Goal: Information Seeking & Learning: Check status

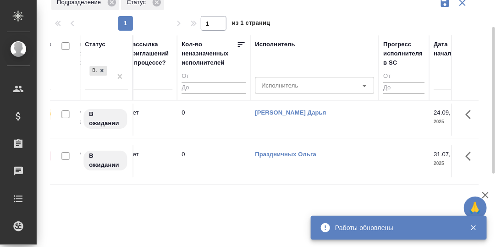
scroll to position [91, 0]
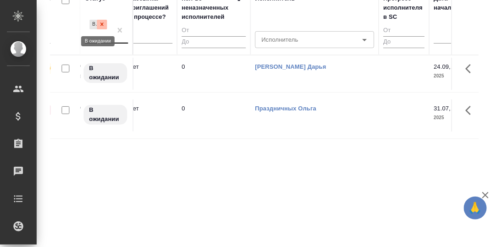
click at [102, 24] on icon at bounding box center [101, 24] width 3 height 3
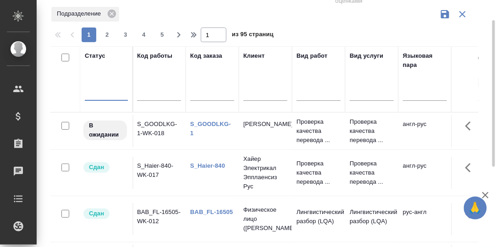
scroll to position [30, 0]
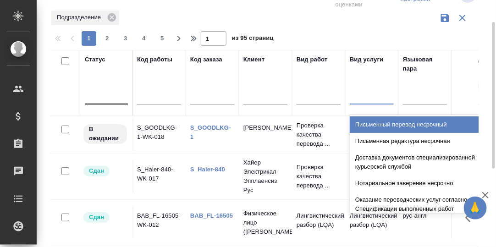
click at [368, 96] on div at bounding box center [371, 95] width 44 height 17
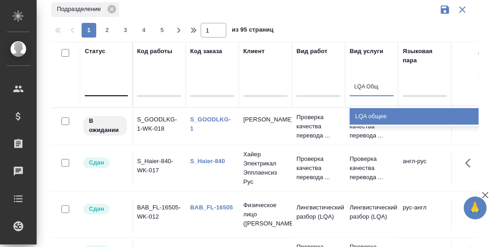
type input "LQA Обще"
click at [373, 116] on div "LQA общее" at bounding box center [417, 116] width 137 height 16
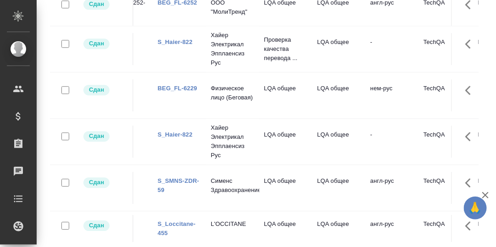
scroll to position [504, 0]
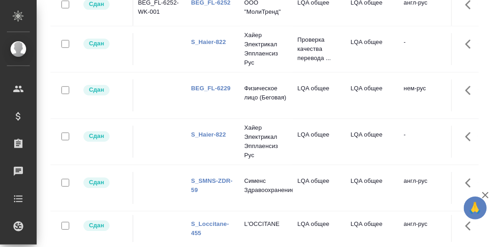
click at [211, 178] on link "S_SMNS-ZDR-59" at bounding box center [211, 186] width 41 height 16
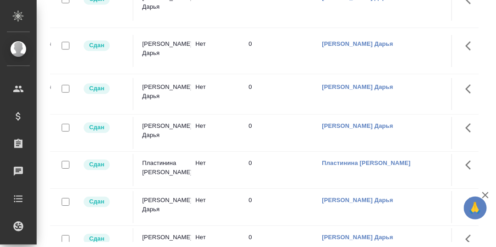
scroll to position [641, 0]
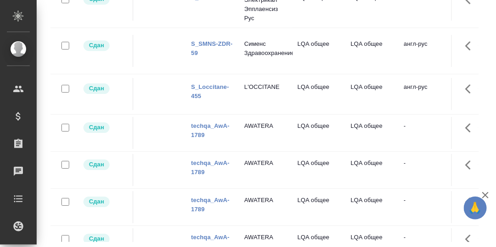
click at [207, 83] on link "S_Loccitane-455" at bounding box center [210, 91] width 38 height 16
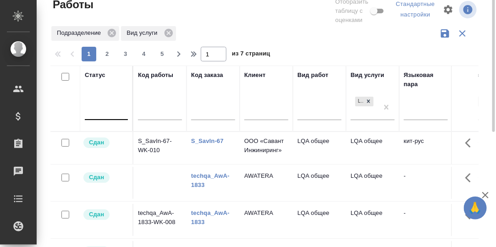
scroll to position [0, 0]
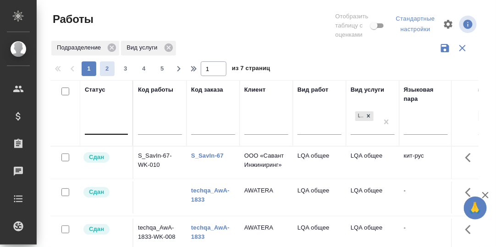
click at [104, 69] on span "2" at bounding box center [107, 68] width 15 height 9
type input "2"
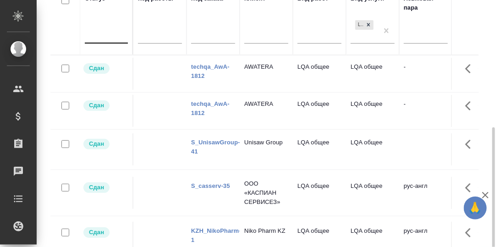
scroll to position [137, 0]
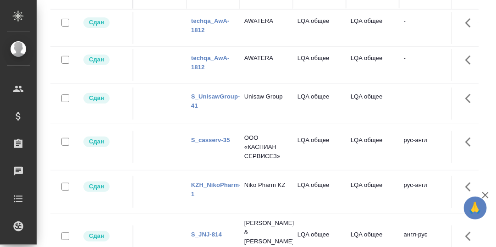
click at [219, 95] on link "S_UnisawGroup-41" at bounding box center [215, 101] width 49 height 16
click at [208, 139] on link "S_casserv-35" at bounding box center [210, 139] width 39 height 7
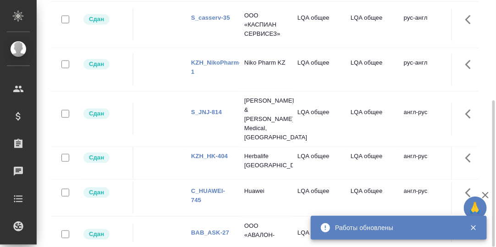
scroll to position [92, 0]
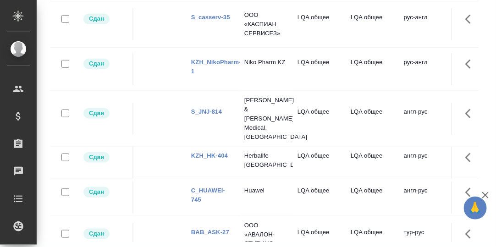
click at [220, 59] on link "KZH_NikoPharm-1" at bounding box center [216, 67] width 50 height 16
click at [209, 108] on link "S_JNJ-814" at bounding box center [206, 111] width 31 height 7
click at [207, 152] on link "KZH_HK-404" at bounding box center [209, 155] width 37 height 7
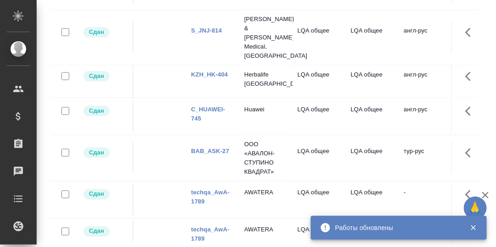
scroll to position [183, 0]
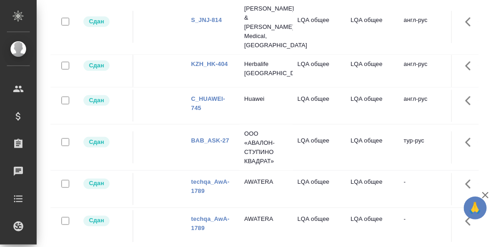
click at [214, 95] on link "C_HUAWEI-745" at bounding box center [208, 103] width 34 height 16
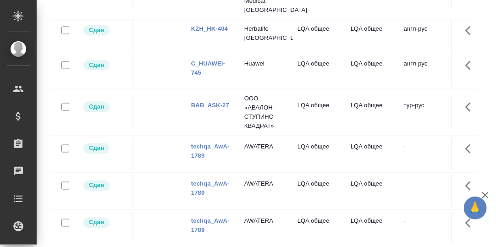
scroll to position [229, 0]
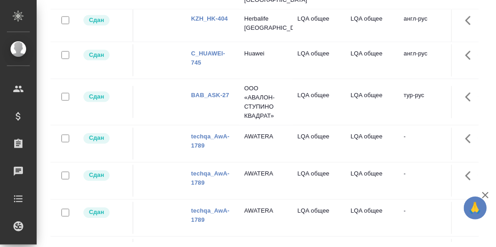
click at [212, 92] on link "BAB_ASK-27" at bounding box center [210, 95] width 38 height 7
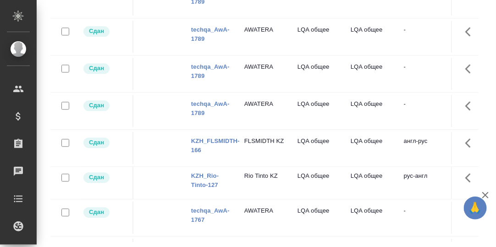
scroll to position [458, 0]
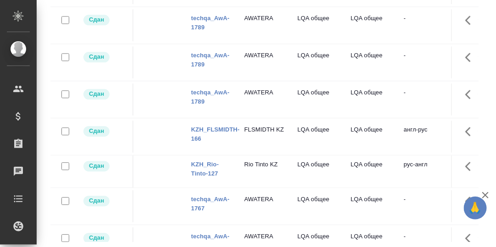
click at [220, 126] on link "KZH_FLSMIDTH-166" at bounding box center [215, 134] width 49 height 16
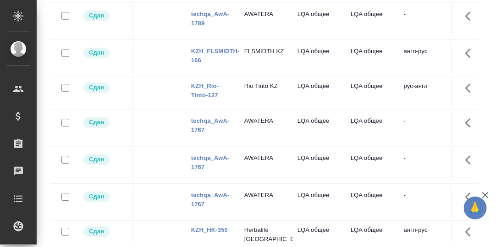
scroll to position [550, 0]
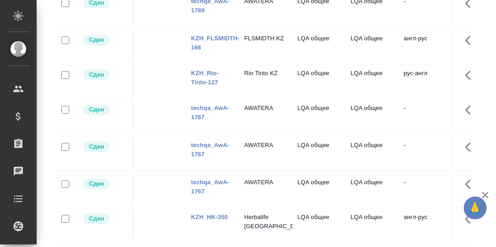
click at [201, 70] on link "KZH_Rio-Tinto-127" at bounding box center [204, 78] width 27 height 16
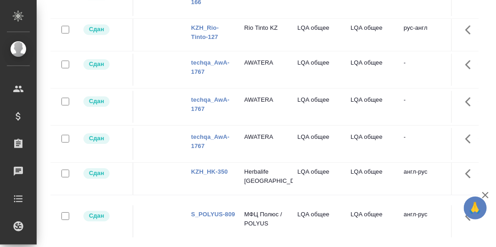
scroll to position [641, 0]
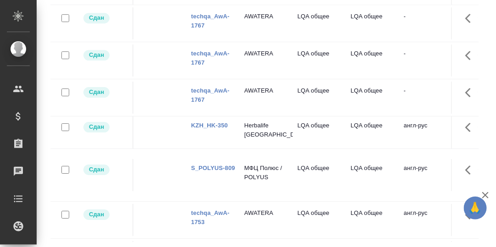
click at [207, 122] on link "KZH_HK-350" at bounding box center [209, 125] width 37 height 7
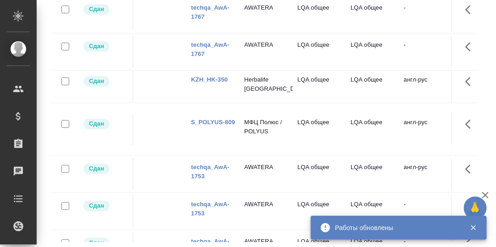
scroll to position [695, 0]
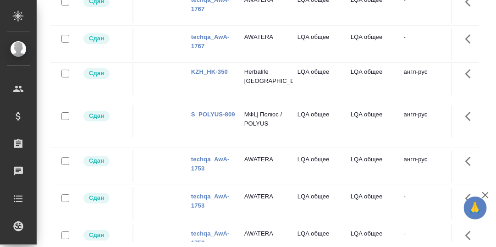
click at [214, 111] on link "S_POLYUS-809" at bounding box center [213, 114] width 44 height 7
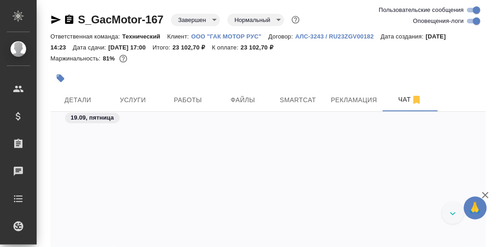
scroll to position [16414, 0]
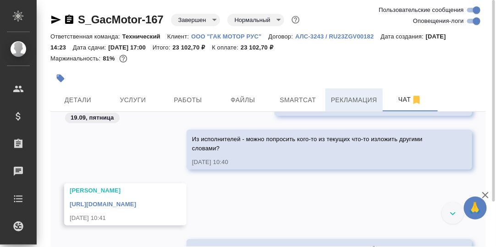
click at [345, 100] on span "Рекламация" at bounding box center [354, 99] width 46 height 11
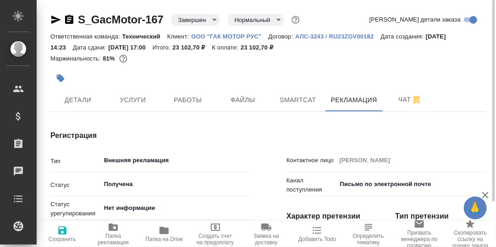
type textarea "x"
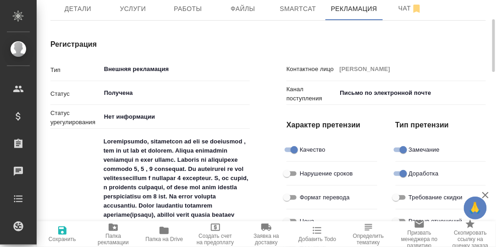
type textarea "x"
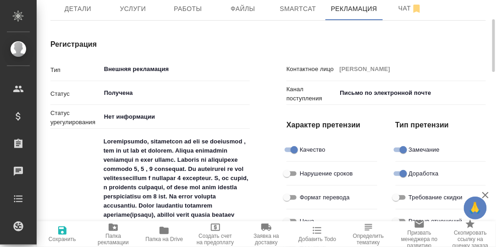
type textarea "x"
click at [130, 90] on input "Получена" at bounding box center [159, 92] width 113 height 11
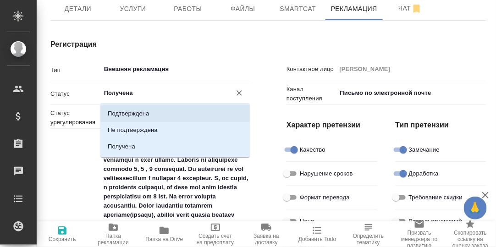
click at [133, 112] on p "Подтверждена" at bounding box center [128, 113] width 41 height 9
type input "Подтверждена"
type textarea "x"
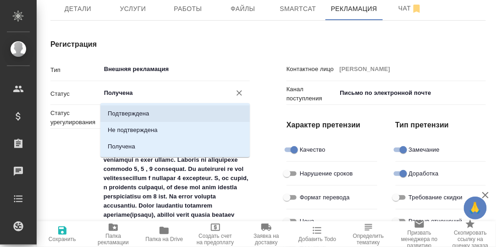
type textarea "x"
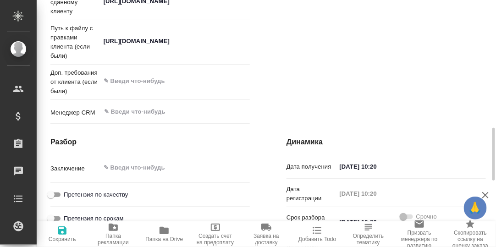
scroll to position [731, 0]
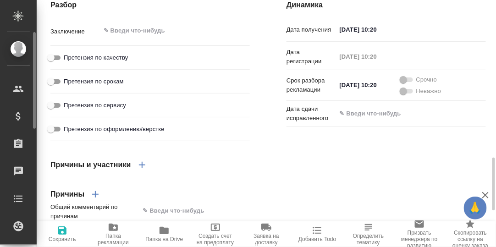
type textarea "x"
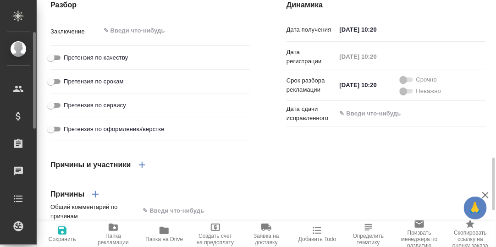
type textarea "x"
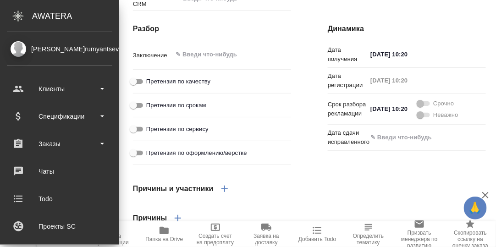
type textarea "x"
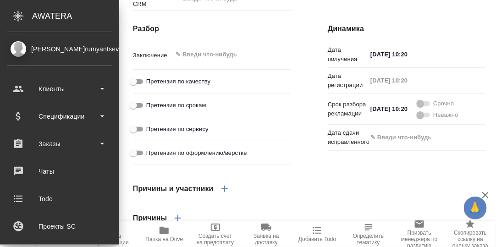
type textarea "x"
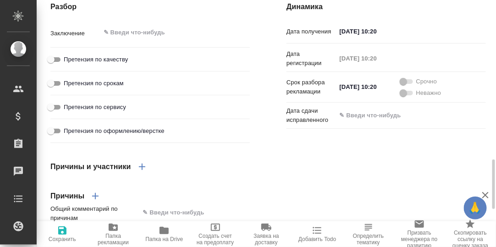
drag, startPoint x: 59, startPoint y: 65, endPoint x: 87, endPoint y: 75, distance: 30.1
click at [60, 65] on input "Претензия по качеству" at bounding box center [50, 59] width 33 height 11
checkbox input "true"
type textarea "x"
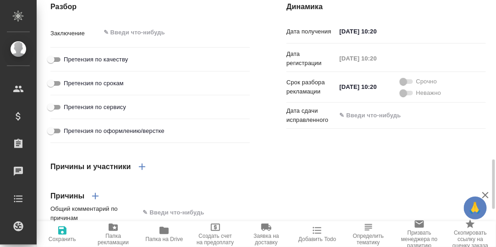
type textarea "x"
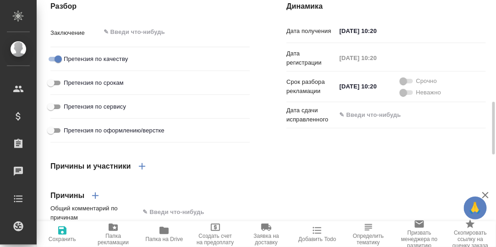
scroll to position [684, 0]
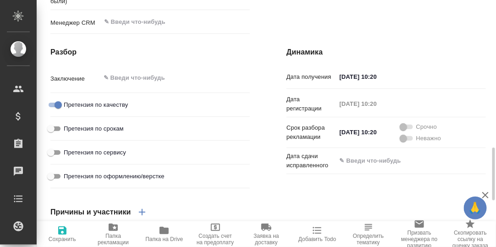
type textarea "x"
click at [136, 86] on textarea at bounding box center [175, 79] width 148 height 16
type textarea "x"
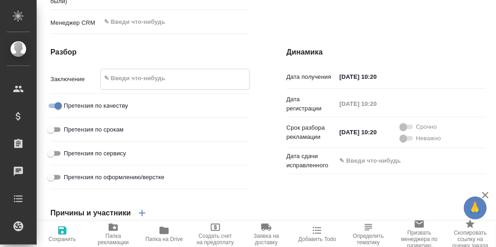
type textarea "x"
type textarea "П"
type textarea "x"
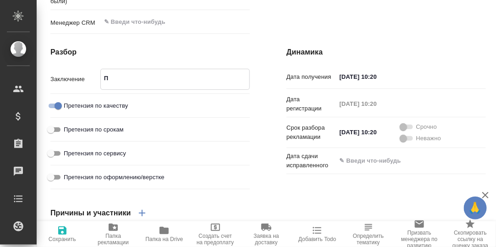
type textarea "x"
type textarea "По"
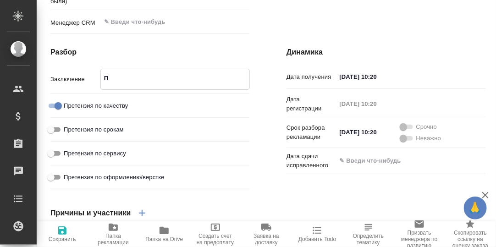
type textarea "x"
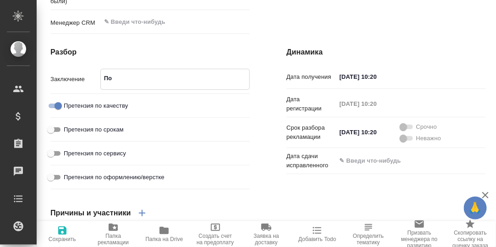
type textarea "x"
type textarea "Пос"
type textarea "x"
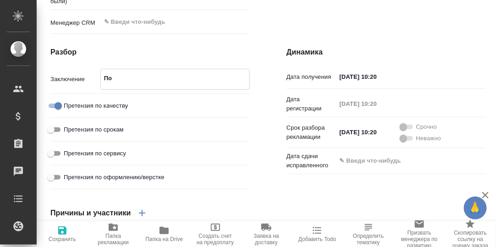
type textarea "x"
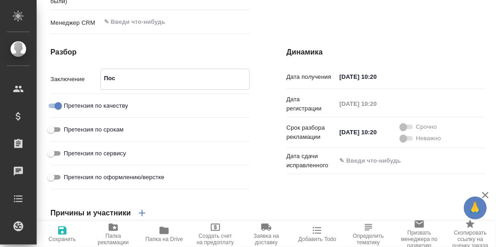
type textarea "Посл"
type textarea "x"
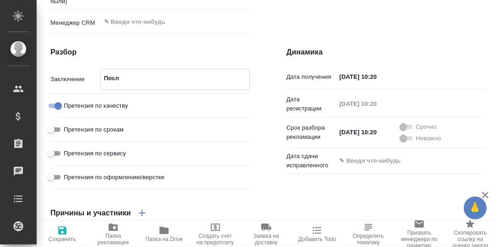
type textarea "x"
type textarea "После"
type textarea "x"
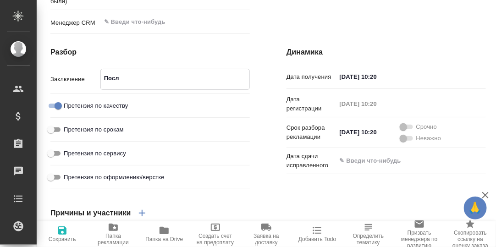
type textarea "x"
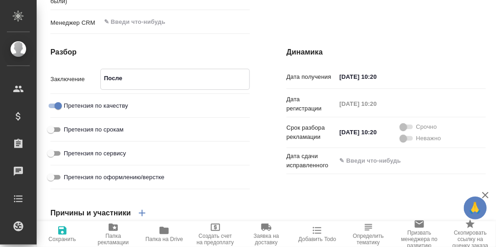
type textarea "x"
type textarea "После"
type textarea "x"
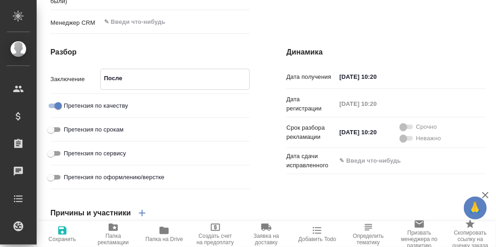
type textarea "x"
type textarea "После п"
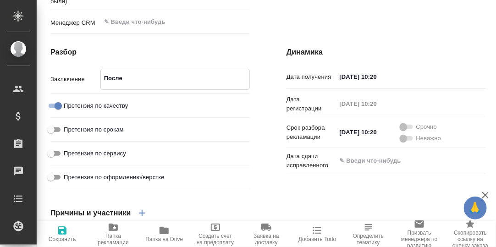
type textarea "x"
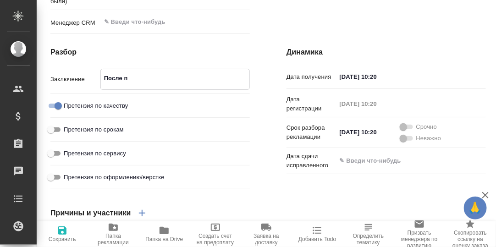
type textarea "x"
type textarea "После пе"
type textarea "x"
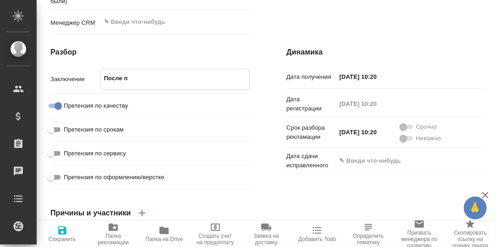
type textarea "x"
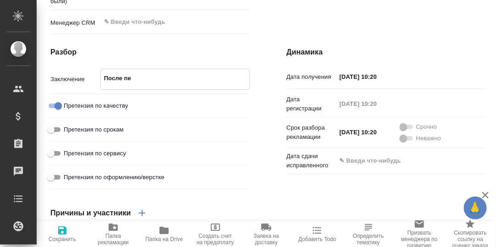
type textarea "После пер"
type textarea "x"
type textarea "После пере"
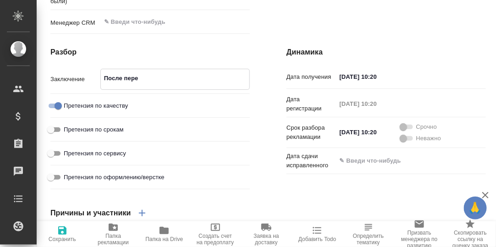
type textarea "x"
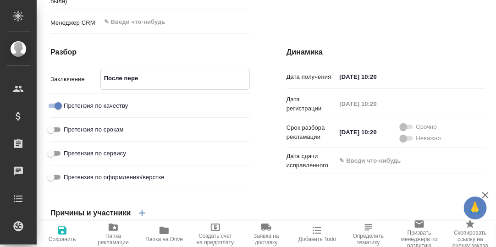
type textarea "x"
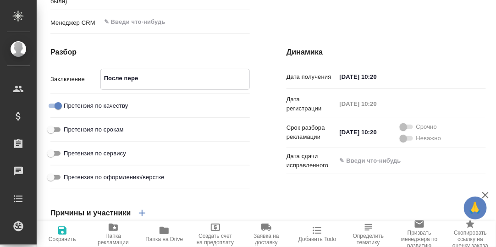
type textarea "x"
type textarea "После перев"
type textarea "x"
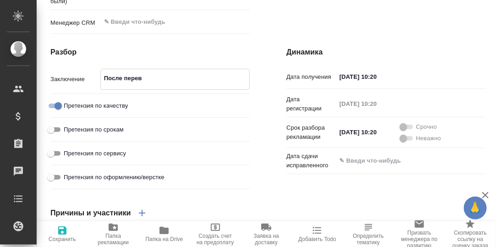
type textarea "После перево"
type textarea "x"
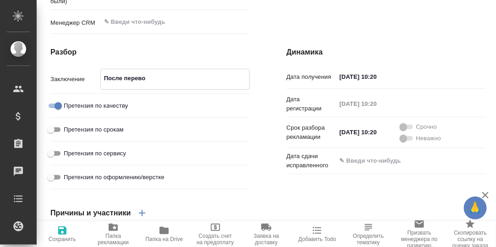
type textarea "x"
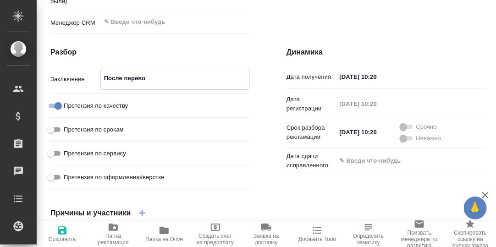
type textarea "x"
type textarea "После перевод"
type textarea "x"
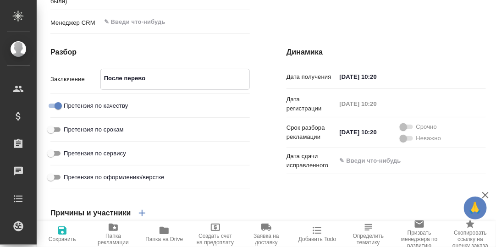
type textarea "x"
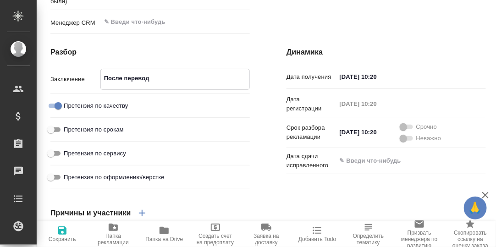
type textarea "После перевода"
type textarea "x"
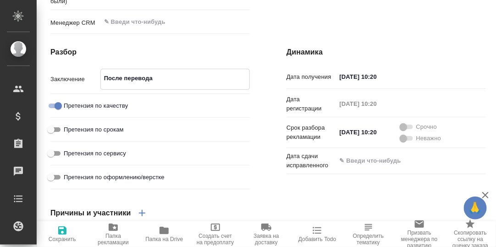
type textarea "x"
type textarea "После перевода"
type textarea "x"
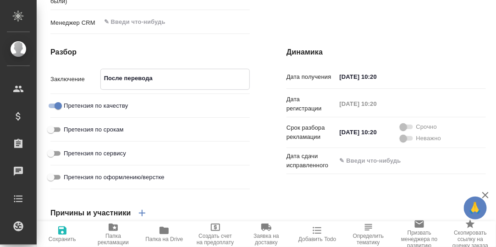
type textarea "x"
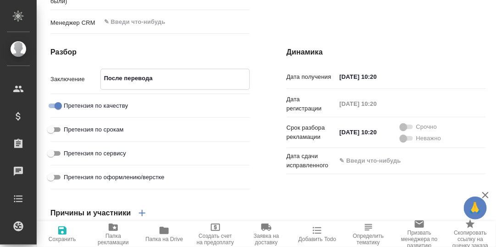
type textarea "x"
type textarea "После перевода н"
type textarea "x"
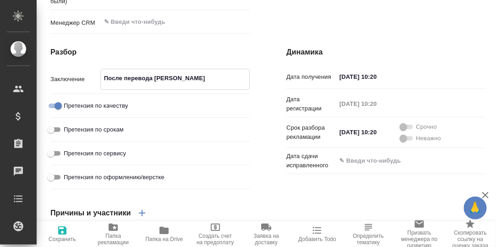
type textarea "x"
type textarea "После перевода ни"
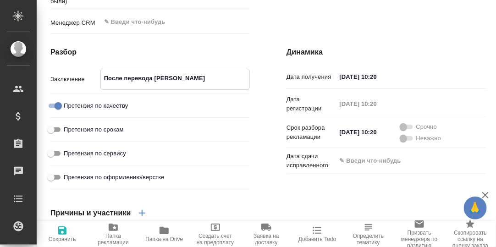
type textarea "x"
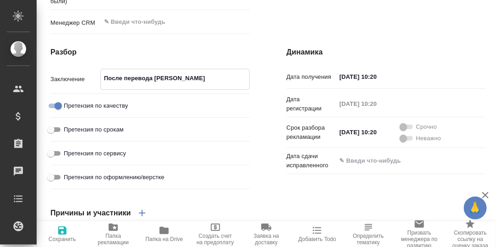
type textarea "x"
type textarea "После перевода ник"
type textarea "x"
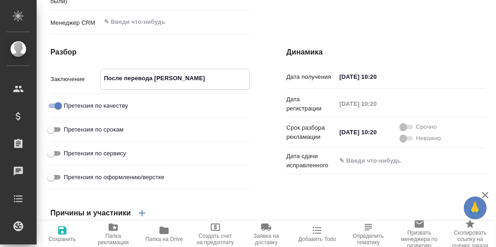
type textarea "x"
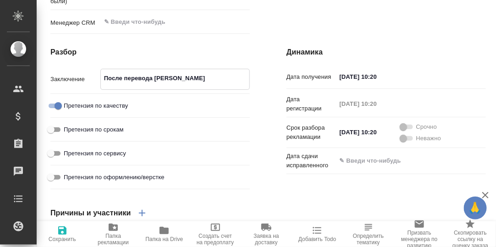
type textarea "После перевода никт"
type textarea "x"
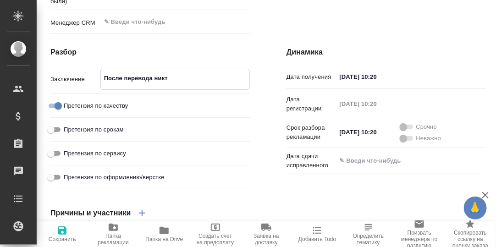
type textarea "x"
type textarea "После перевода никто"
type textarea "x"
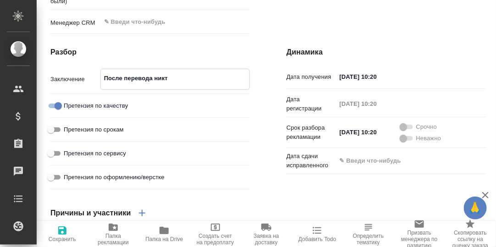
type textarea "x"
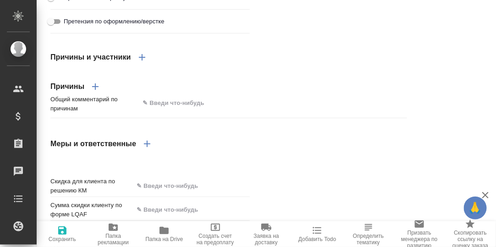
scroll to position [1007, 0]
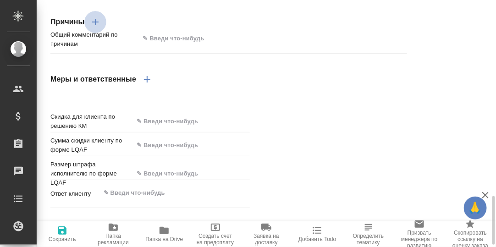
click at [96, 25] on icon "button" at bounding box center [95, 22] width 6 height 6
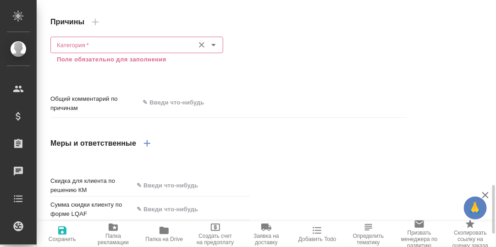
click at [87, 50] on input "Категория   *" at bounding box center [121, 44] width 136 height 11
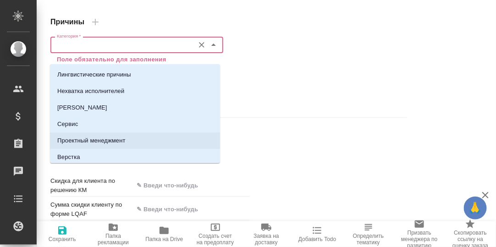
click at [99, 140] on p "Проектный менеджмент" at bounding box center [91, 140] width 68 height 9
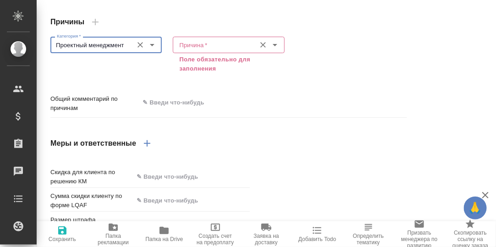
click at [216, 50] on input "Причина   *" at bounding box center [212, 44] width 75 height 11
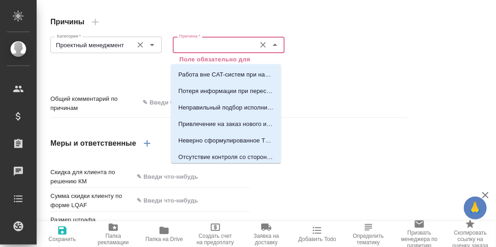
click at [120, 50] on input "Проектный менеджмент" at bounding box center [90, 44] width 75 height 11
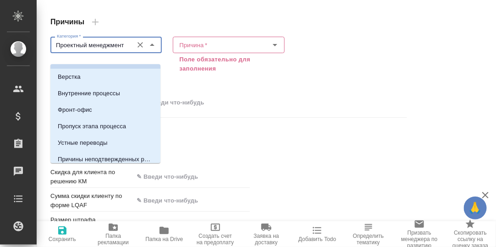
scroll to position [92, 0]
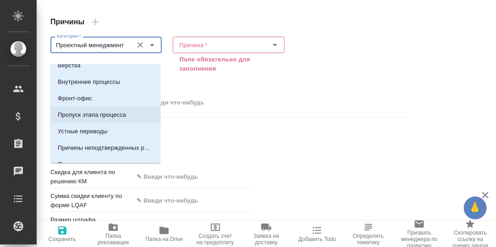
click at [107, 114] on p "Пропуск этапа процесса" at bounding box center [92, 114] width 68 height 9
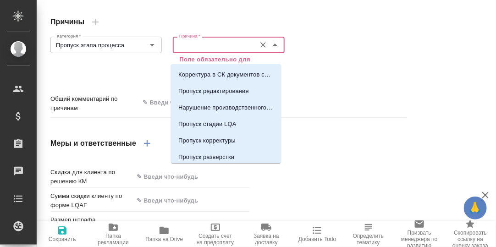
click at [194, 50] on input "Причина   *" at bounding box center [212, 44] width 75 height 11
click at [212, 123] on p "Пропуск стадии LQA" at bounding box center [207, 124] width 58 height 9
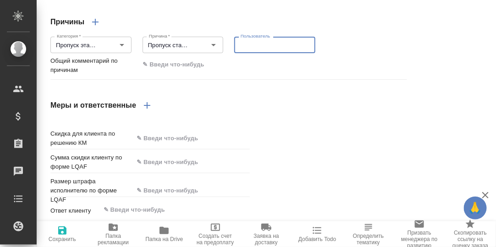
click at [268, 49] on textarea at bounding box center [274, 45] width 68 height 7
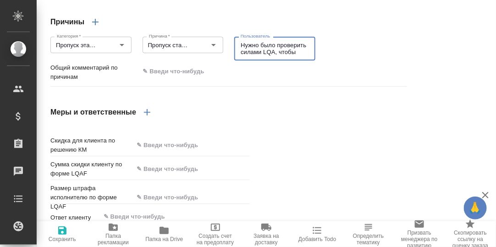
scroll to position [0, 0]
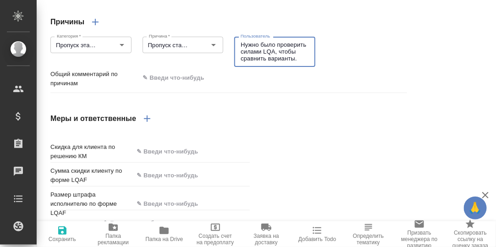
drag, startPoint x: 299, startPoint y: 70, endPoint x: 245, endPoint y: 64, distance: 53.5
click at [239, 49] on div "Нужно было проверить силами LQA, чтобы сравнить варианты. x Пользователь" at bounding box center [274, 52] width 81 height 30
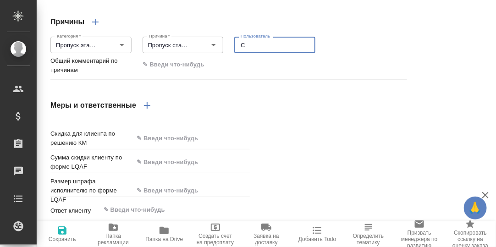
scroll to position [0, 0]
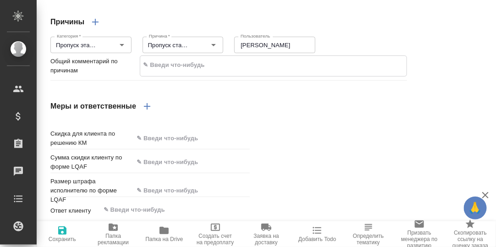
click at [181, 70] on textarea at bounding box center [273, 65] width 267 height 16
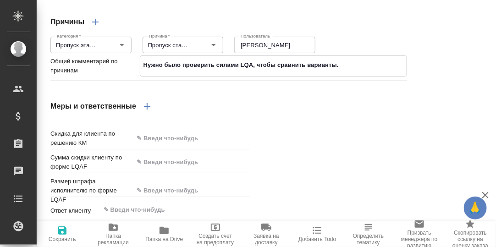
scroll to position [952, 0]
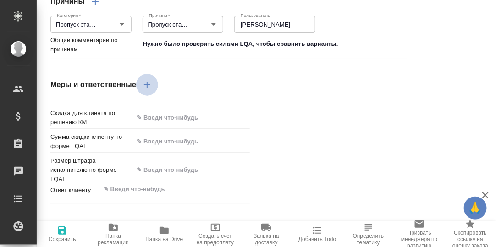
click at [147, 90] on icon "button" at bounding box center [147, 84] width 11 height 11
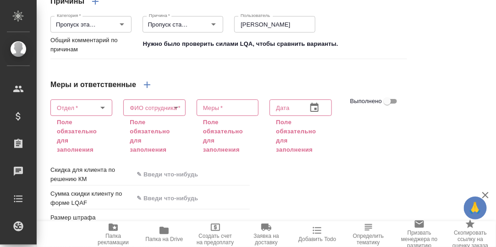
click at [286, 86] on div "Меры и ответственные" at bounding box center [228, 85] width 356 height 22
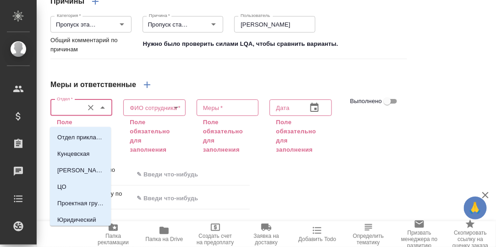
click at [76, 113] on input "Отдел   *" at bounding box center [66, 107] width 26 height 11
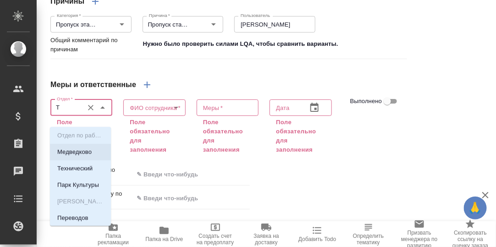
scroll to position [0, 0]
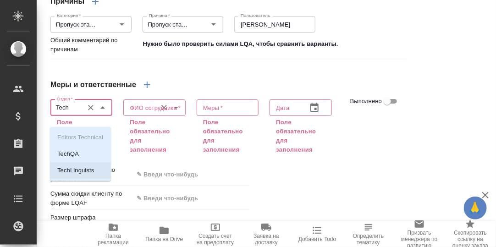
drag, startPoint x: 69, startPoint y: 168, endPoint x: 124, endPoint y: 150, distance: 58.2
click at [72, 168] on p "TechLinguists" at bounding box center [75, 170] width 37 height 9
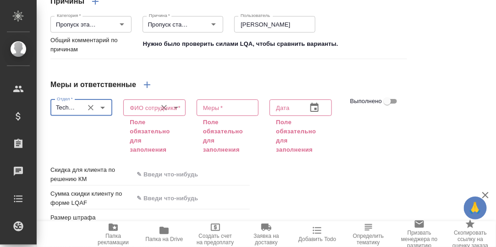
click at [143, 113] on input "ФИО сотрудника   *" at bounding box center [139, 107] width 26 height 11
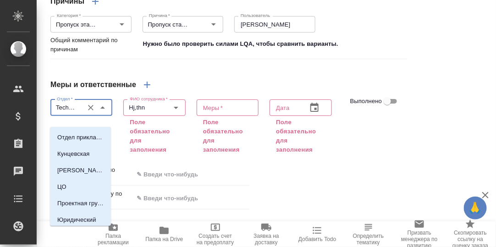
drag, startPoint x: 72, startPoint y: 117, endPoint x: 51, endPoint y: 117, distance: 21.1
click at [51, 116] on div "TechLinguists Отдел *" at bounding box center [81, 107] width 62 height 16
click at [58, 113] on input "TechLinguists" at bounding box center [66, 107] width 26 height 11
drag, startPoint x: 71, startPoint y: 119, endPoint x: 113, endPoint y: 123, distance: 42.3
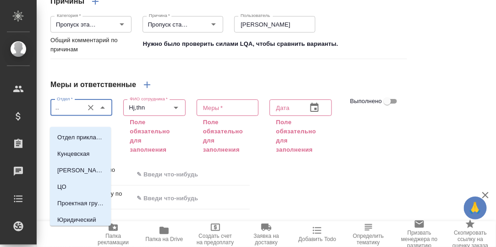
click at [114, 123] on div "Отдел   * TechLinguists Отдел *" at bounding box center [81, 106] width 73 height 33
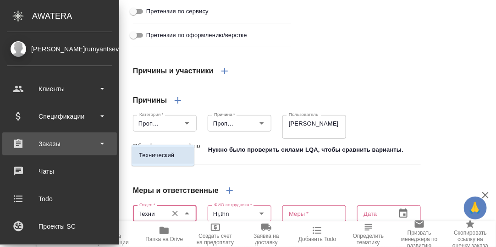
scroll to position [1027, 0]
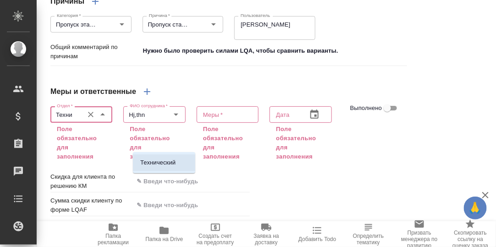
click at [159, 163] on p "Технический" at bounding box center [157, 162] width 35 height 9
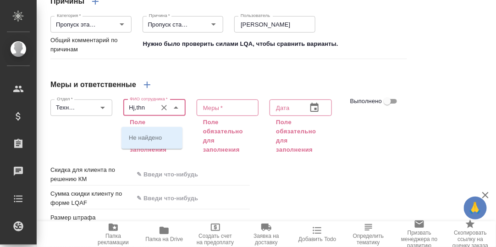
drag, startPoint x: 145, startPoint y: 116, endPoint x: 119, endPoint y: 115, distance: 26.1
click at [119, 115] on div "ФИО сотрудника   * Hj,thn ФИО сотрудника * Поле обязательно для заполнения" at bounding box center [154, 125] width 73 height 71
click at [153, 139] on p "Сергеева Анастасия" at bounding box center [152, 137] width 46 height 9
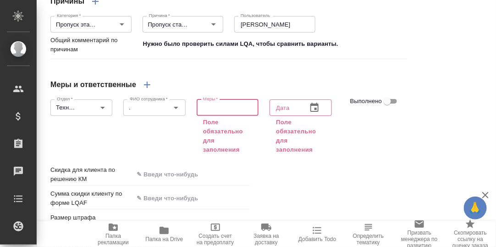
scroll to position [0, 0]
click at [222, 111] on textarea at bounding box center [227, 107] width 49 height 7
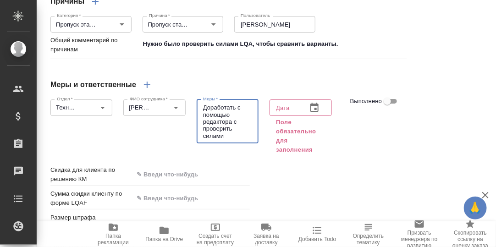
scroll to position [0, 0]
click at [309, 113] on icon "button" at bounding box center [314, 107] width 11 height 11
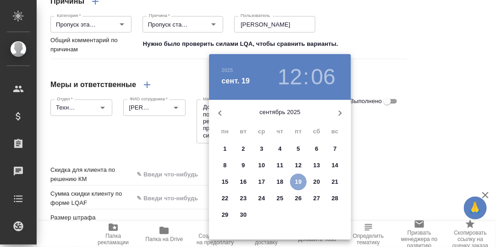
click at [297, 181] on p "19" at bounding box center [298, 181] width 7 height 9
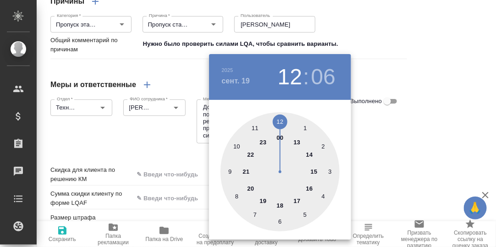
click at [280, 204] on div at bounding box center [279, 171] width 119 height 119
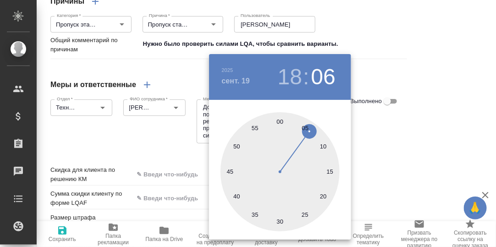
click at [278, 121] on div at bounding box center [279, 171] width 119 height 119
click at [394, 150] on div at bounding box center [248, 123] width 496 height 247
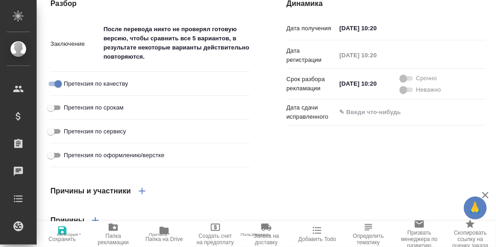
scroll to position [1014, 0]
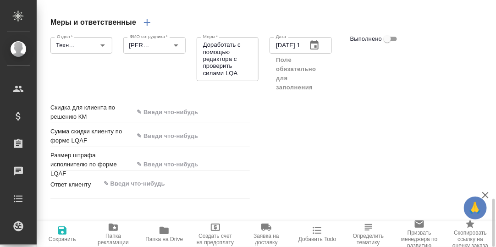
click at [60, 229] on icon "button" at bounding box center [62, 230] width 11 height 11
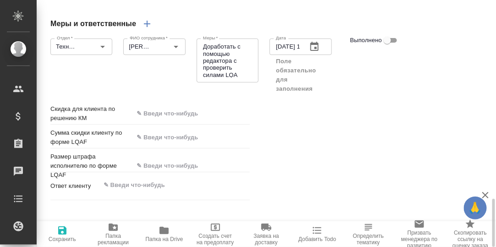
scroll to position [1013, 0]
click at [60, 233] on icon "button" at bounding box center [62, 230] width 8 height 8
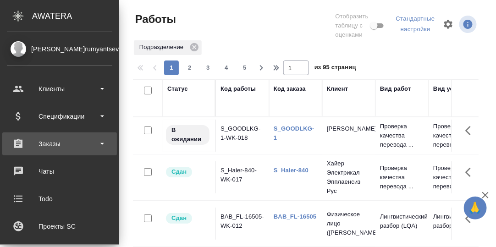
click at [44, 145] on div "Заказы" at bounding box center [59, 144] width 105 height 14
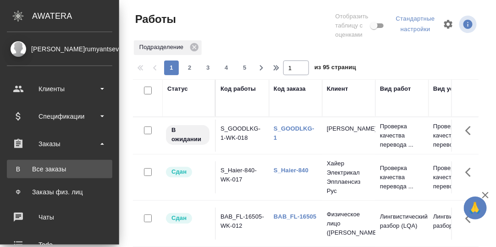
click at [50, 171] on div "Все заказы" at bounding box center [59, 168] width 96 height 9
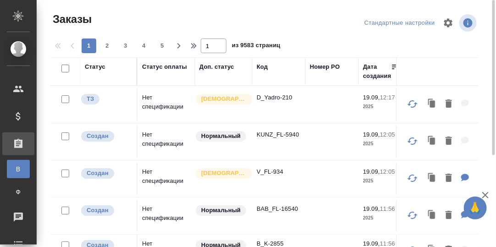
click at [265, 67] on div "Код" at bounding box center [261, 66] width 11 height 9
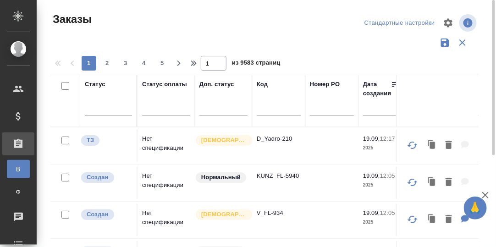
click at [267, 109] on input "text" at bounding box center [278, 109] width 44 height 11
paste input "S_INT-VTD-1"
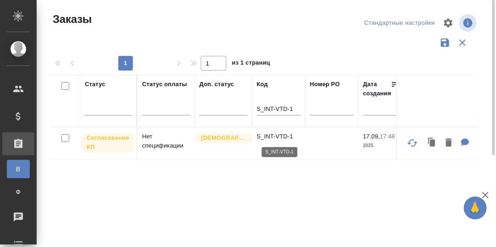
click at [278, 135] on p "S_INT-VTD-1" at bounding box center [278, 136] width 44 height 9
drag, startPoint x: 256, startPoint y: 108, endPoint x: 302, endPoint y: 110, distance: 46.3
click at [302, 110] on th "Код S_INT-VTD-1" at bounding box center [278, 101] width 53 height 52
paste input "BEG_FL-6252"
type input "BEG_FL-6252"
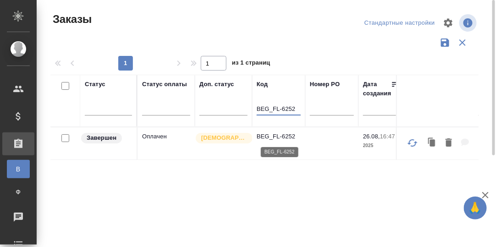
click at [275, 135] on p "BEG_FL-6252" at bounding box center [278, 136] width 44 height 9
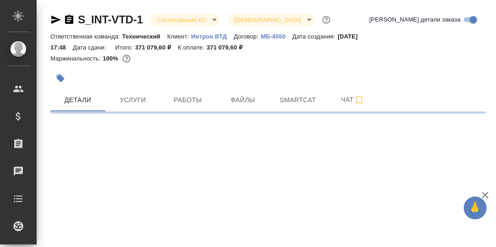
select select "RU"
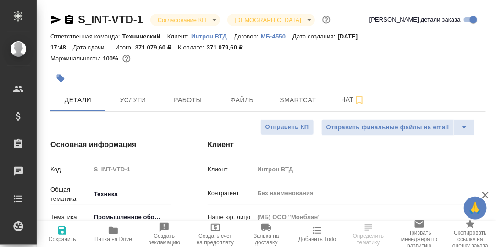
type textarea "x"
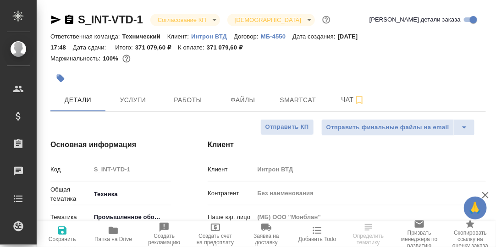
type textarea "x"
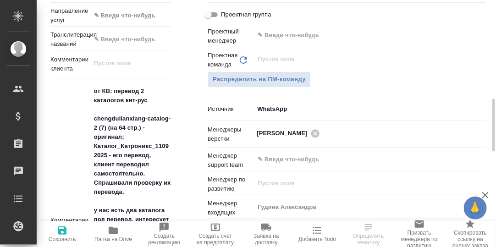
scroll to position [411, 0]
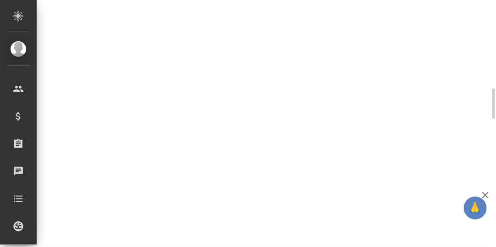
select select "RU"
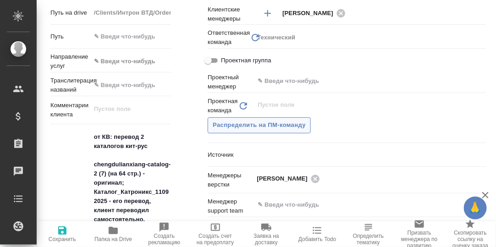
type textarea "x"
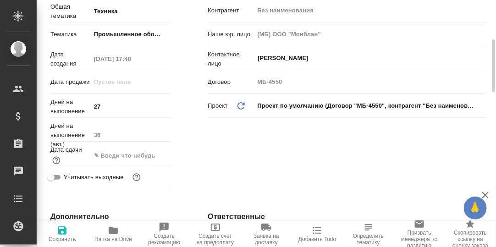
scroll to position [0, 0]
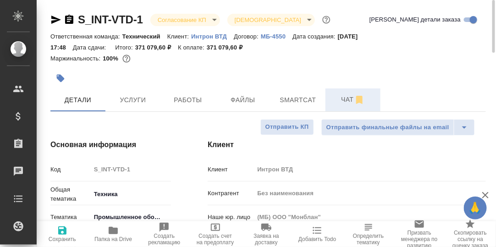
click at [344, 101] on span "Чат" at bounding box center [353, 99] width 44 height 11
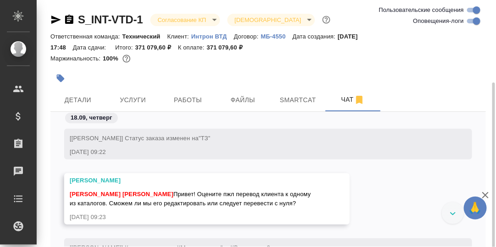
scroll to position [55, 0]
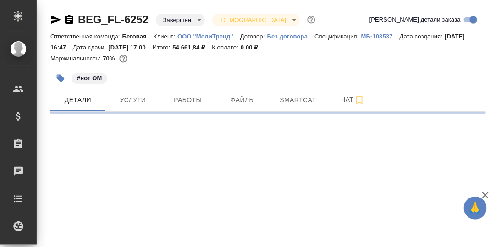
select select "RU"
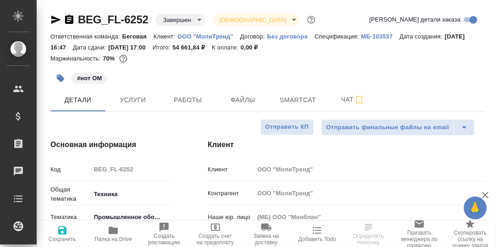
type textarea "x"
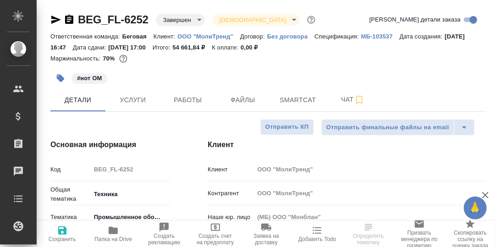
type textarea "x"
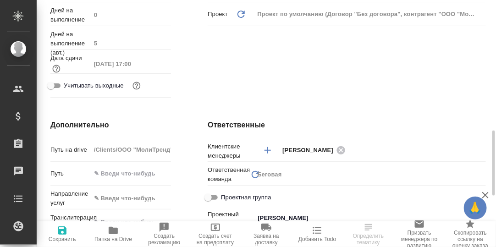
scroll to position [320, 0]
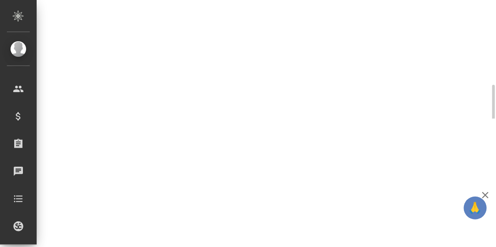
select select "RU"
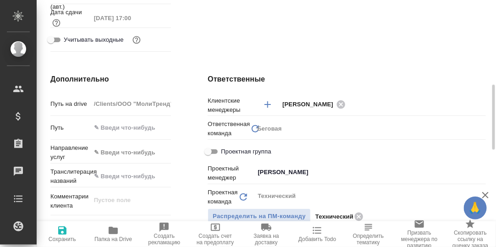
type textarea "x"
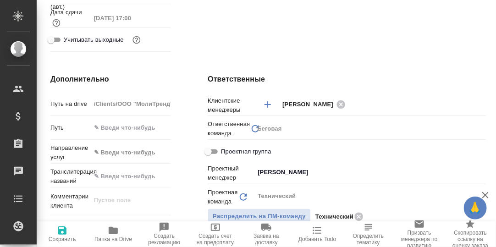
type textarea "x"
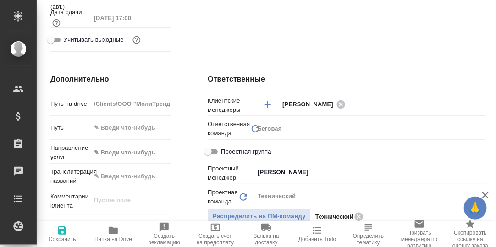
type textarea "x"
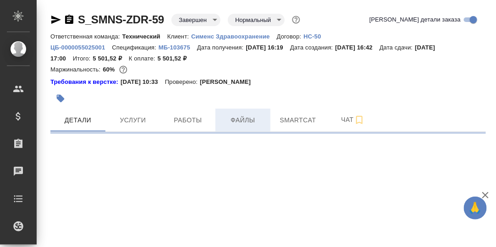
select select "RU"
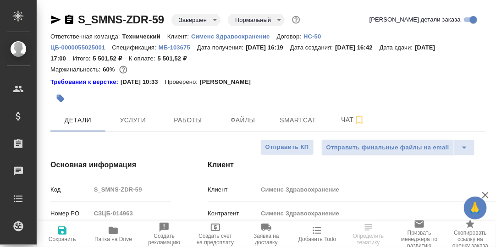
type textarea "x"
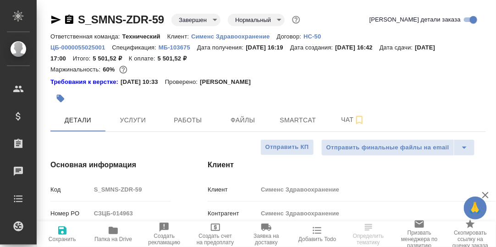
type textarea "x"
drag, startPoint x: 190, startPoint y: 118, endPoint x: 349, endPoint y: 156, distance: 163.8
click at [191, 119] on span "Работы" at bounding box center [188, 119] width 44 height 11
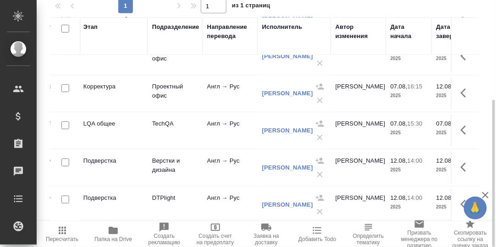
scroll to position [92, 158]
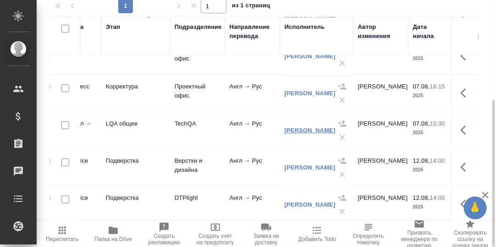
click at [300, 127] on link "[PERSON_NAME]" at bounding box center [309, 130] width 51 height 7
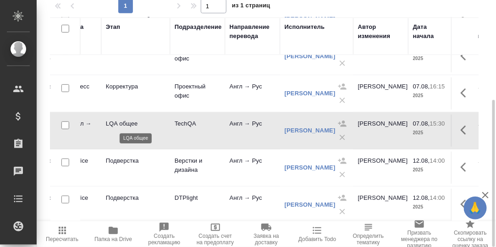
click at [128, 122] on p "LQA общее" at bounding box center [136, 123] width 60 height 9
click at [117, 123] on p "LQA общее" at bounding box center [136, 123] width 60 height 9
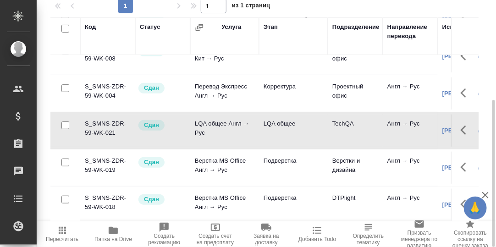
scroll to position [96, 0]
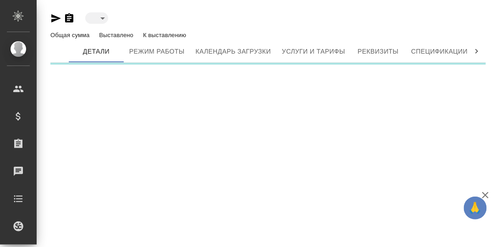
type input "active"
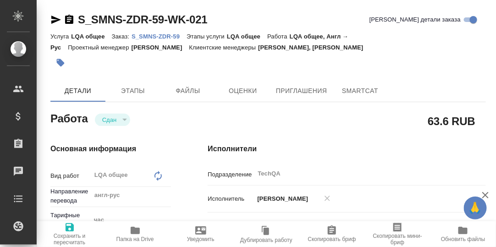
type textarea "x"
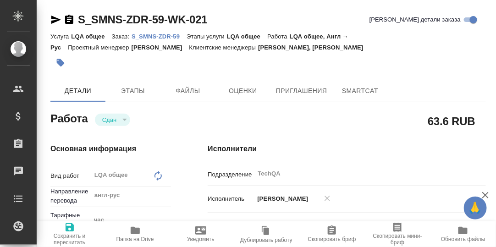
type textarea "x"
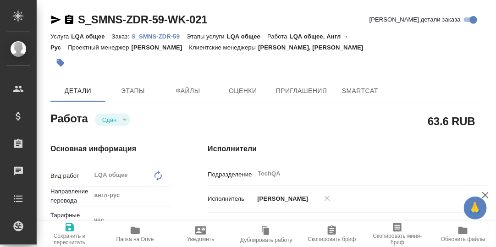
type textarea "x"
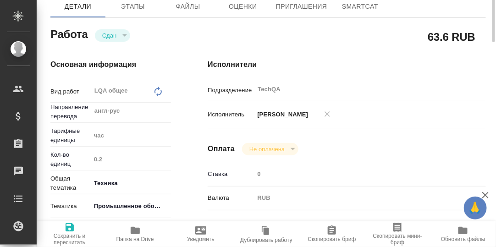
type textarea "x"
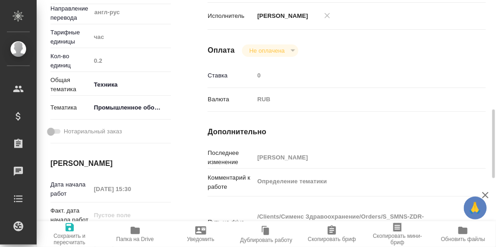
type textarea "x"
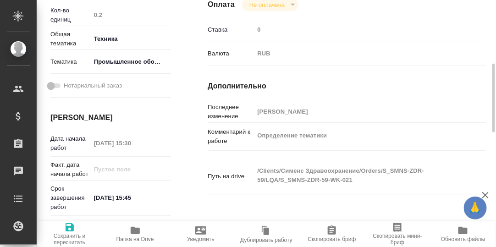
scroll to position [274, 0]
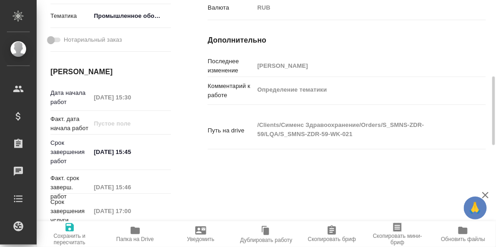
type textarea "x"
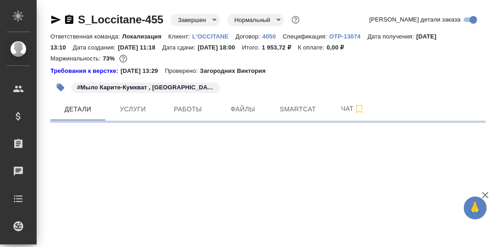
select select "RU"
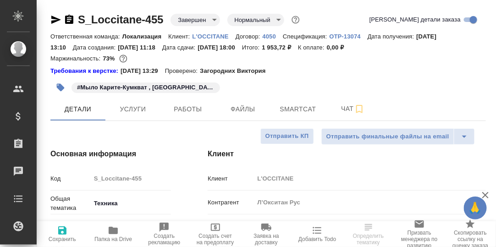
type textarea "x"
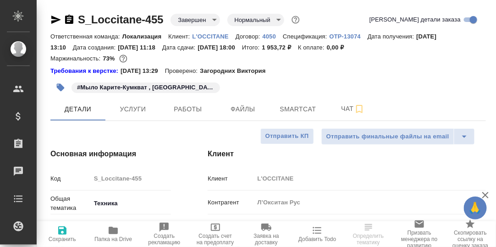
type textarea "x"
drag, startPoint x: 192, startPoint y: 111, endPoint x: 245, endPoint y: 124, distance: 54.7
click at [192, 111] on span "Работы" at bounding box center [188, 109] width 44 height 11
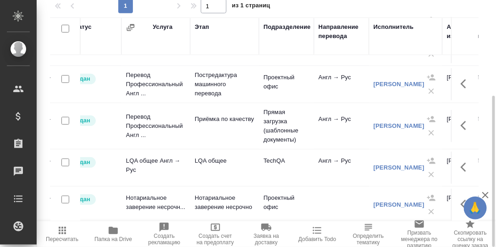
scroll to position [77, 0]
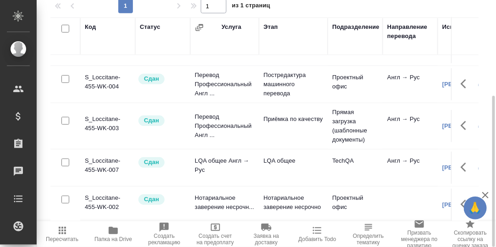
click at [109, 152] on td "S_Loccitane-455-WK-007" at bounding box center [107, 168] width 55 height 32
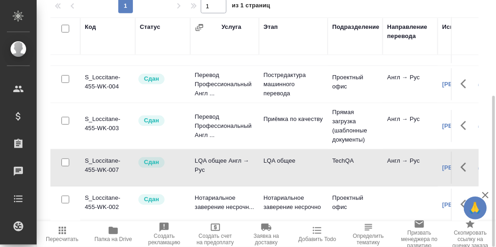
click at [109, 152] on td "S_Loccitane-455-WK-007" at bounding box center [107, 168] width 55 height 32
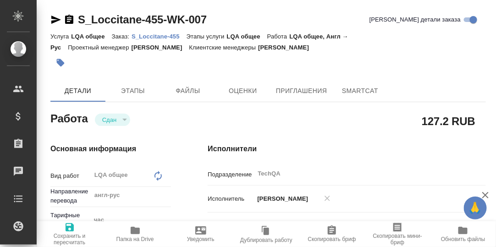
type textarea "x"
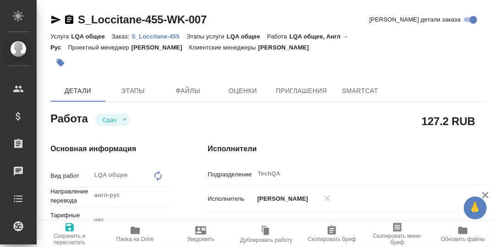
type textarea "x"
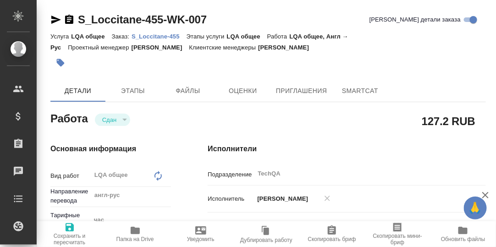
type textarea "x"
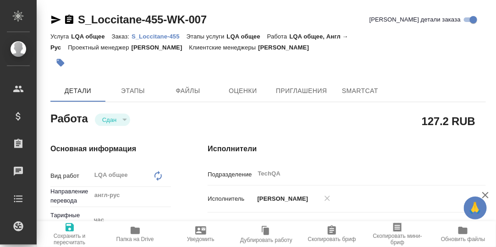
type textarea "x"
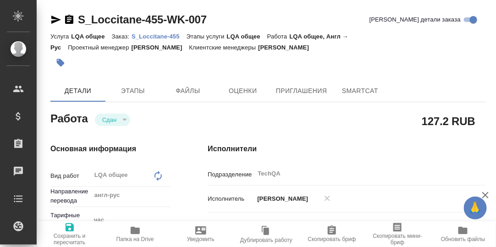
type textarea "x"
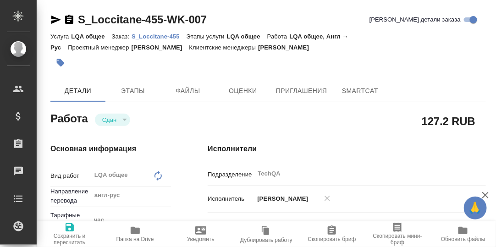
type textarea "x"
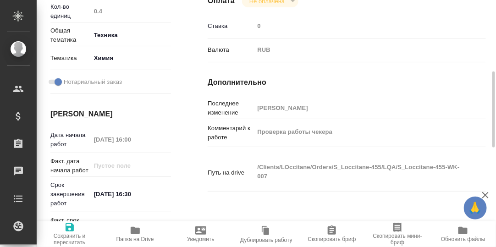
scroll to position [141, 0]
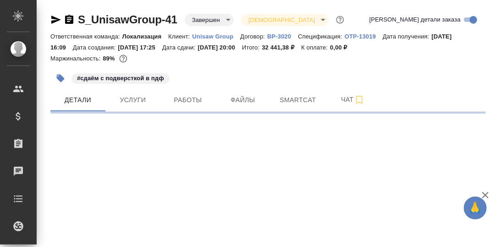
select select "RU"
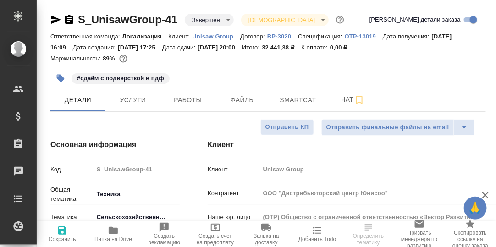
type textarea "x"
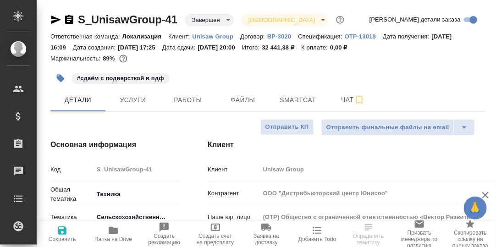
type textarea "x"
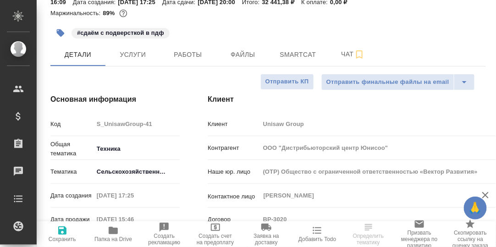
type textarea "x"
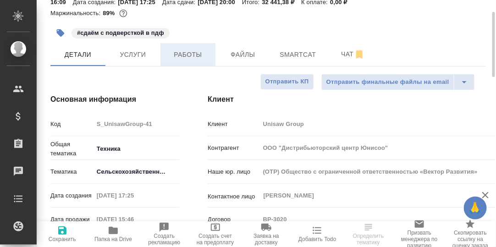
click at [188, 54] on span "Работы" at bounding box center [188, 54] width 44 height 11
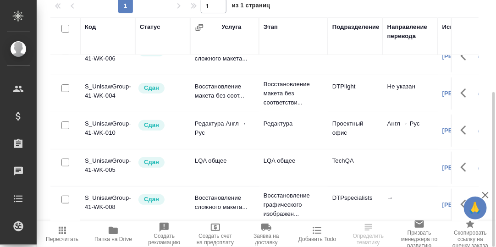
scroll to position [22, 0]
click at [207, 153] on td "LQA общее" at bounding box center [224, 168] width 69 height 32
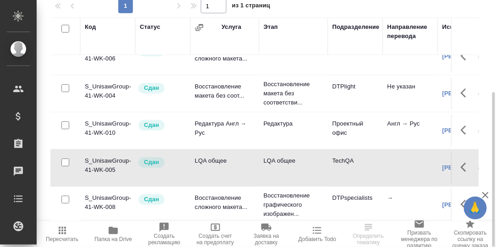
click at [207, 153] on td "LQA общее" at bounding box center [224, 168] width 69 height 32
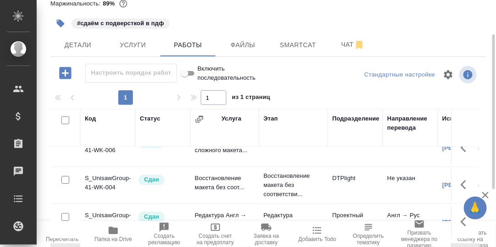
scroll to position [9, 0]
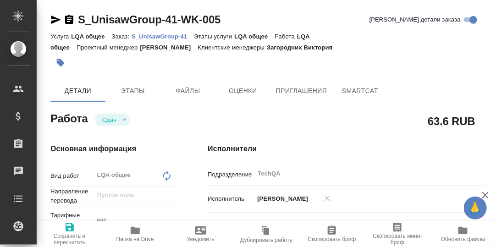
type textarea "x"
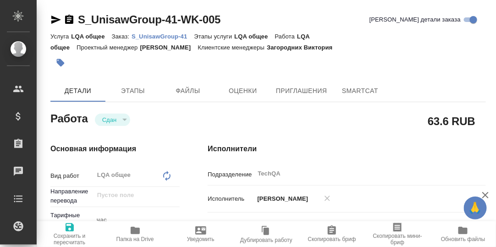
type textarea "x"
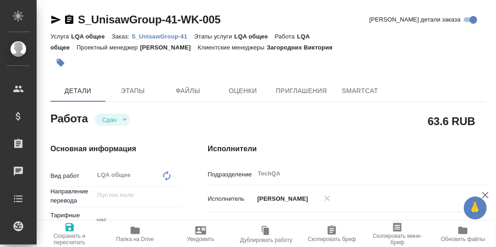
type textarea "x"
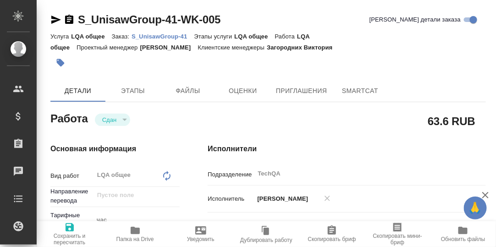
type textarea "x"
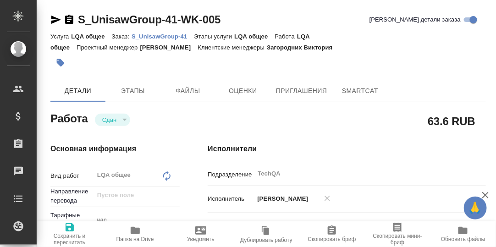
type textarea "x"
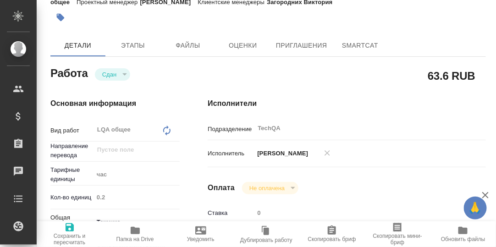
type textarea "x"
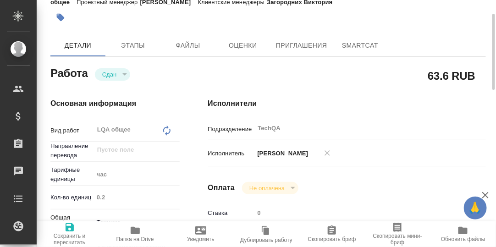
type textarea "x"
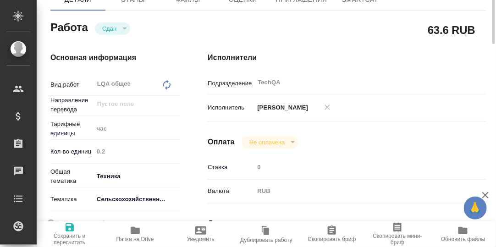
type textarea "x"
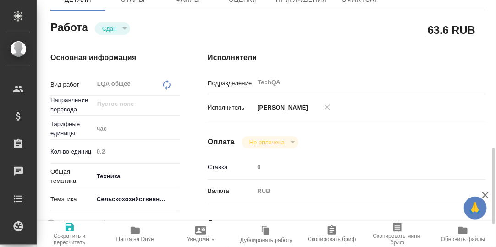
scroll to position [229, 0]
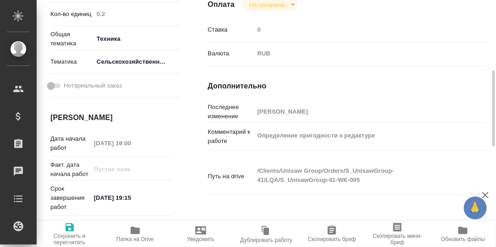
type textarea "x"
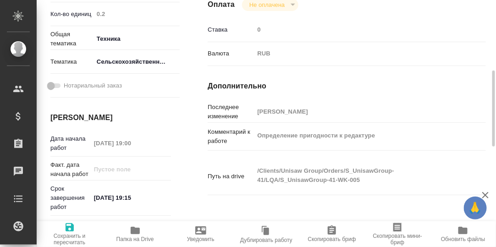
type textarea "x"
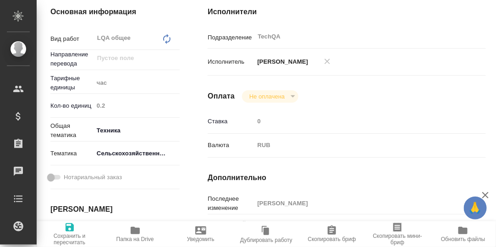
scroll to position [0, 0]
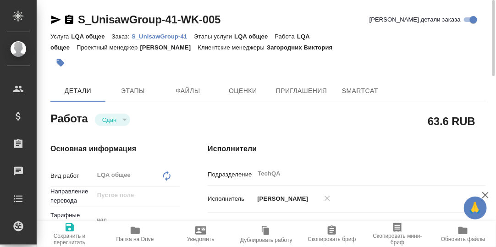
click at [164, 35] on p "S_UnisawGroup-41" at bounding box center [162, 36] width 62 height 7
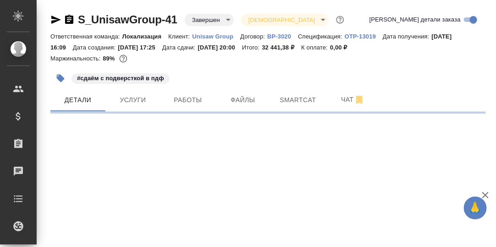
select select "RU"
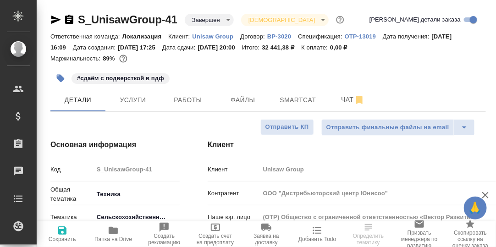
type textarea "x"
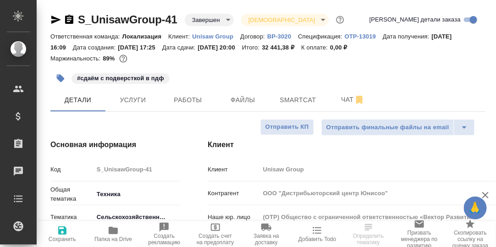
type textarea "x"
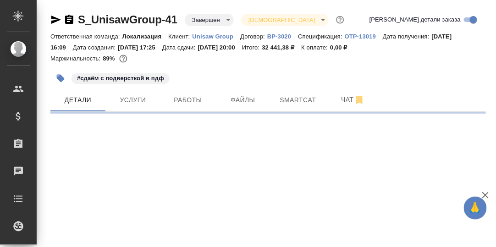
select select "RU"
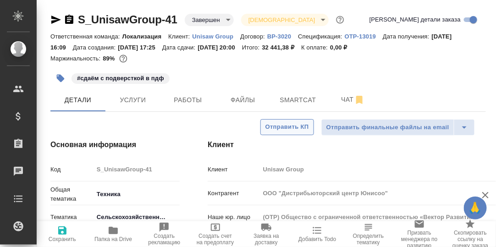
type textarea "x"
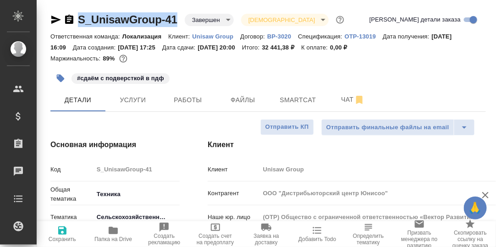
drag, startPoint x: 180, startPoint y: 18, endPoint x: 79, endPoint y: 19, distance: 100.3
click at [79, 19] on div "S_UnisawGroup-41 Завершен closed Святая троица holyTrinity" at bounding box center [197, 19] width 295 height 15
copy link "S_UnisawGroup-41"
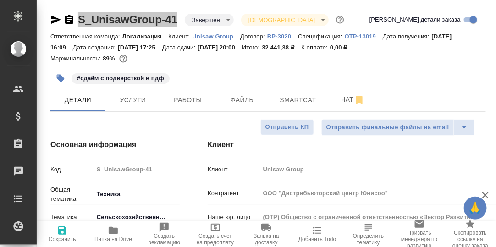
type textarea "x"
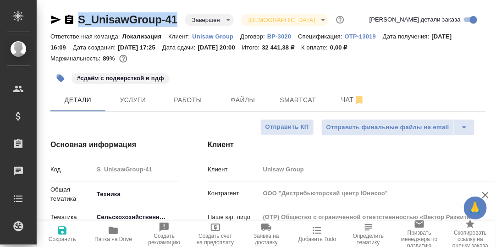
type textarea "x"
click at [346, 98] on span "Чат" at bounding box center [353, 99] width 44 height 11
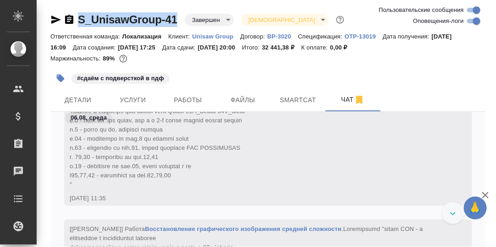
scroll to position [5888, 0]
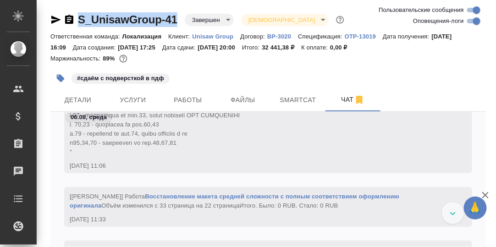
drag, startPoint x: 482, startPoint y: 191, endPoint x: 477, endPoint y: 161, distance: 30.7
click at [477, 161] on div "🙏 .cls-1 fill:#fff; AWATERA [PERSON_NAME] d.rumyantseva Клиенты Спецификации За…" at bounding box center [248, 123] width 496 height 247
drag, startPoint x: 482, startPoint y: 192, endPoint x: 479, endPoint y: 169, distance: 23.5
click at [478, 169] on div "🙏 .cls-1 fill:#fff; AWATERA [PERSON_NAME] d.rumyantseva Клиенты Спецификации За…" at bounding box center [248, 123] width 496 height 247
click at [486, 194] on icon "button" at bounding box center [485, 195] width 6 height 6
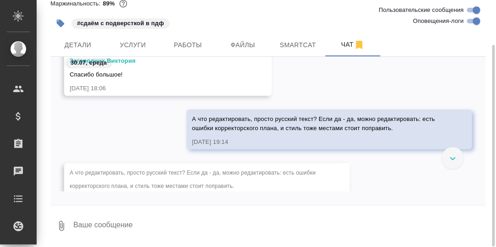
scroll to position [1536, 0]
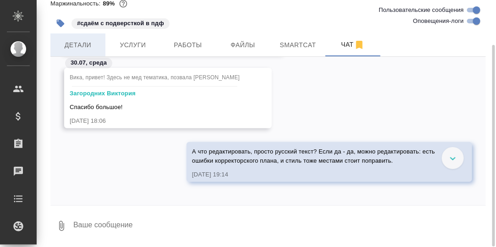
click at [84, 44] on span "Детали" at bounding box center [78, 44] width 44 height 11
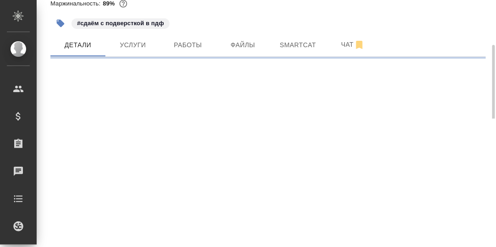
select select "RU"
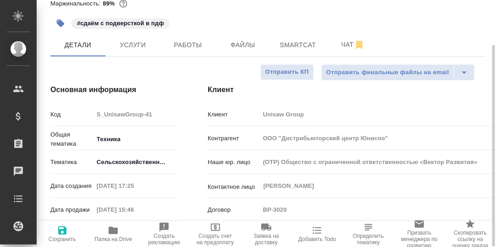
type textarea "x"
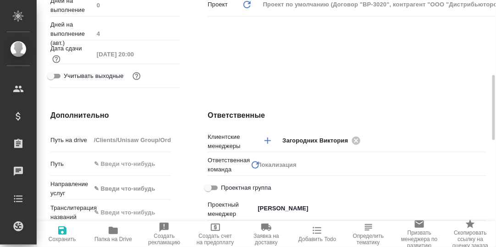
scroll to position [330, 0]
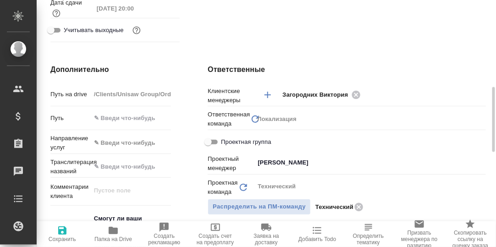
type textarea "x"
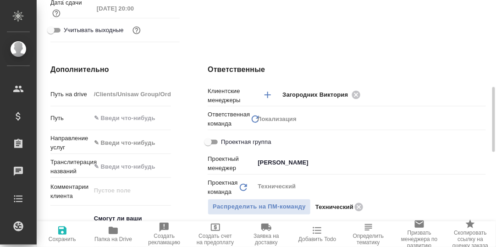
type textarea "x"
click at [111, 231] on icon "button" at bounding box center [113, 230] width 9 height 7
type textarea "x"
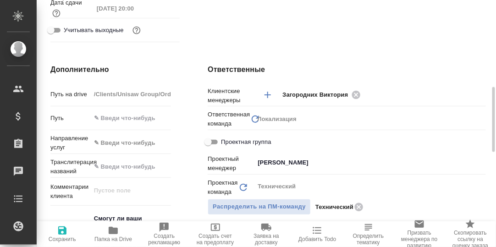
type textarea "x"
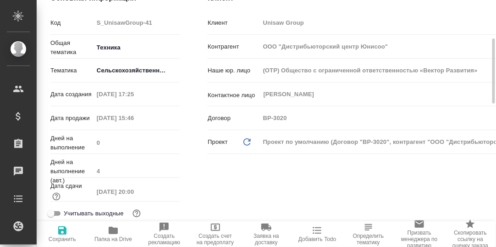
scroll to position [0, 0]
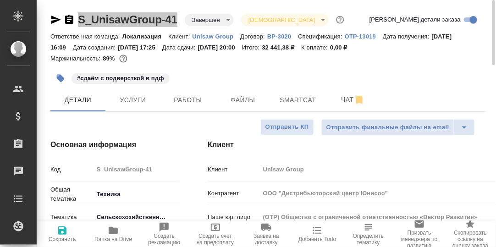
type textarea "x"
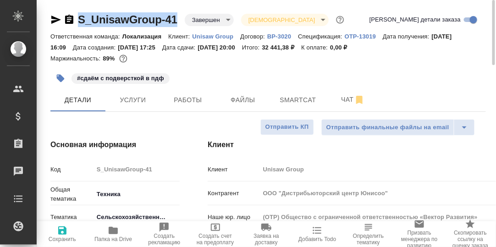
type textarea "x"
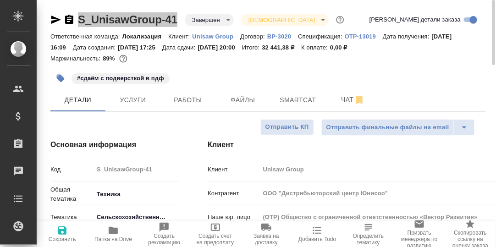
type textarea "x"
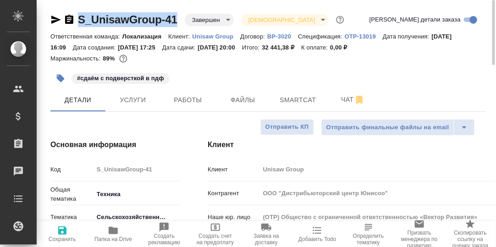
type textarea "x"
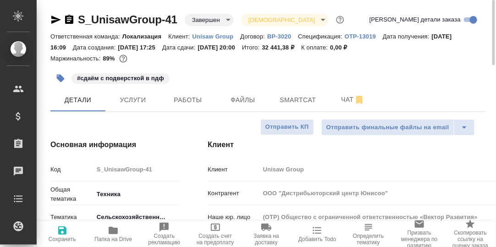
click at [182, 14] on div "S_UnisawGroup-41 Завершен closed Святая троица holyTrinity" at bounding box center [197, 19] width 295 height 15
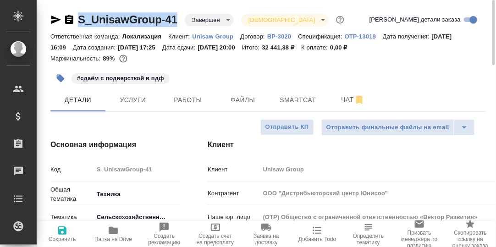
drag, startPoint x: 76, startPoint y: 17, endPoint x: 177, endPoint y: 25, distance: 102.0
click at [177, 25] on div "S_UnisawGroup-41 Завершен closed Святая троица holyTrinity" at bounding box center [197, 19] width 295 height 15
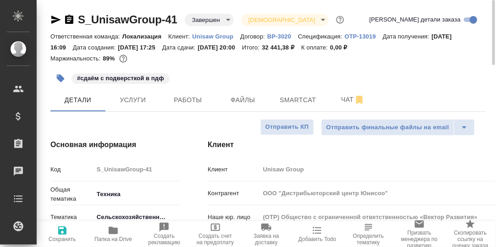
type textarea "x"
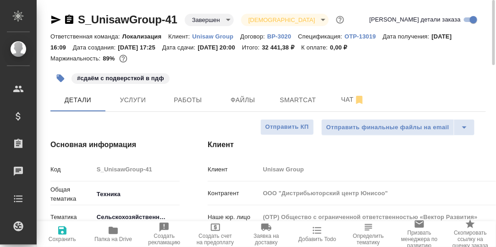
type textarea "x"
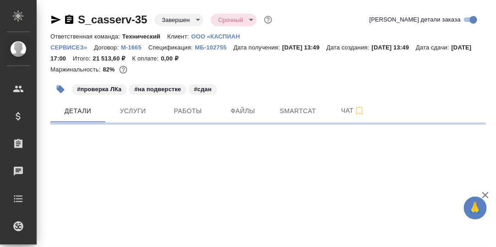
select select "RU"
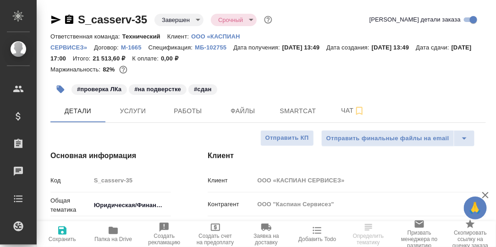
type textarea "x"
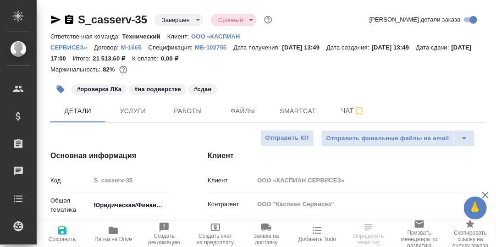
type textarea "x"
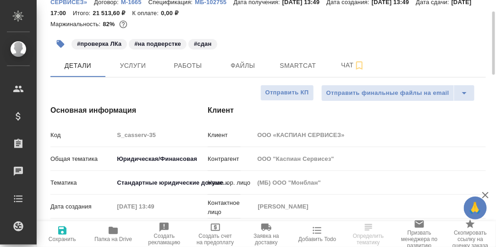
scroll to position [91, 0]
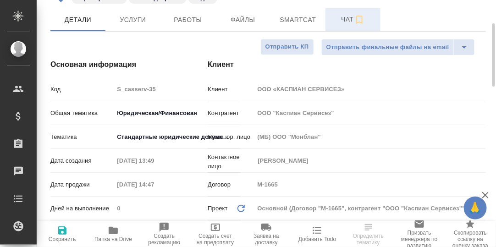
click at [346, 22] on span "Чат" at bounding box center [353, 19] width 44 height 11
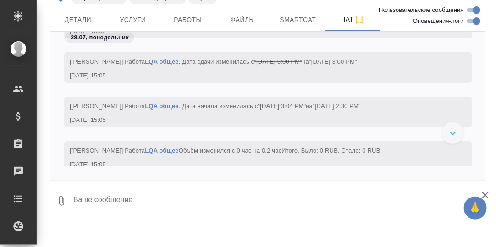
scroll to position [3847, 0]
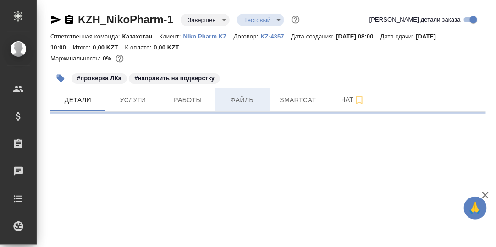
select select "RU"
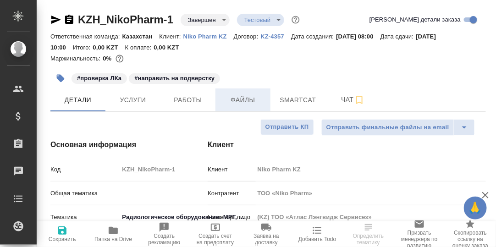
type textarea "x"
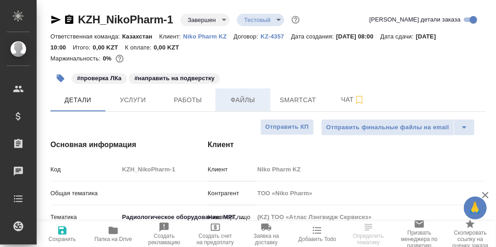
type textarea "x"
drag, startPoint x: 183, startPoint y: 100, endPoint x: 261, endPoint y: 132, distance: 84.0
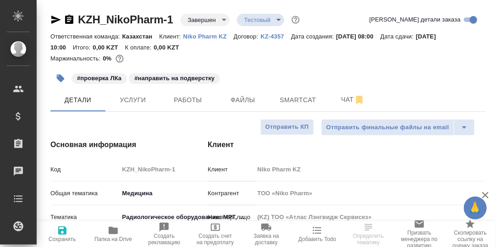
click at [183, 101] on span "Работы" at bounding box center [188, 99] width 44 height 11
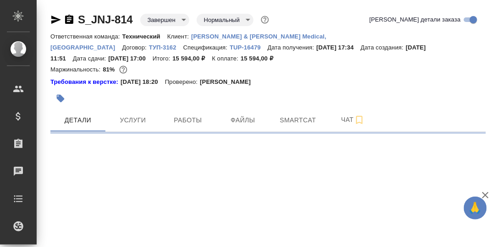
select select "RU"
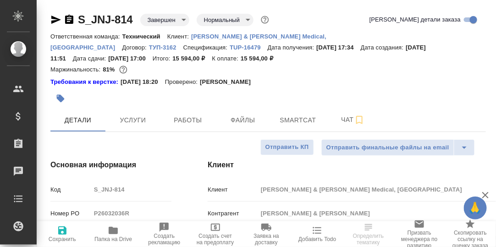
type textarea "x"
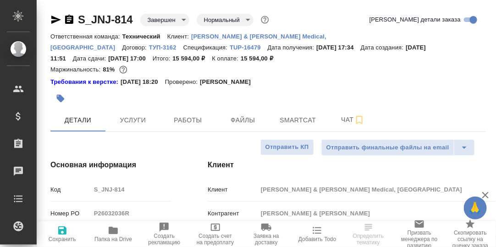
type textarea "x"
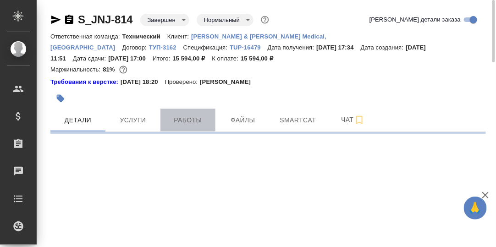
click at [187, 122] on span "Работы" at bounding box center [188, 119] width 44 height 11
select select "RU"
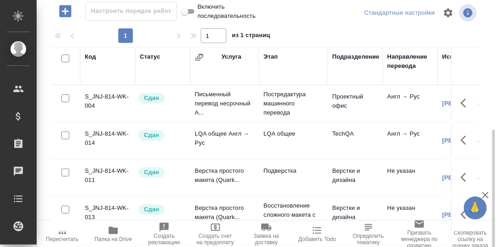
scroll to position [167, 0]
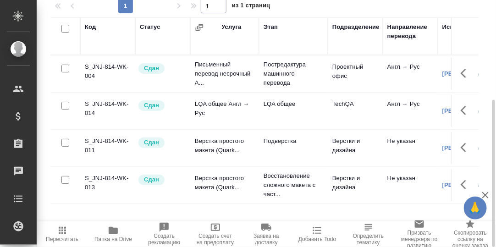
click at [218, 102] on td "LQA общее Англ → Рус" at bounding box center [224, 111] width 69 height 32
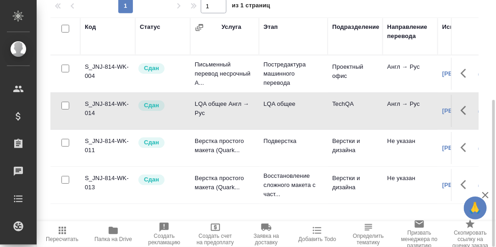
click at [218, 104] on td "LQA общее Англ → Рус" at bounding box center [224, 111] width 69 height 32
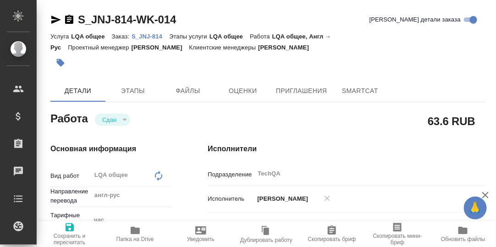
type textarea "x"
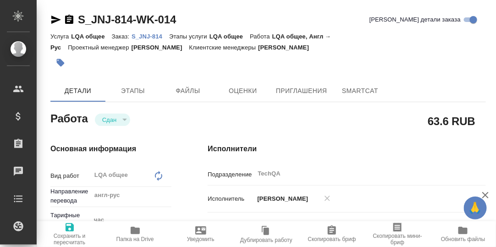
type textarea "x"
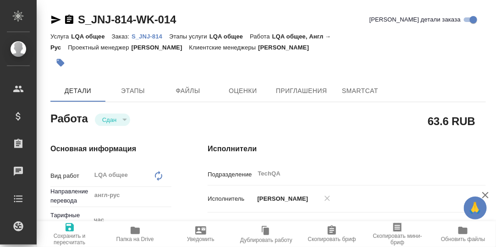
type textarea "x"
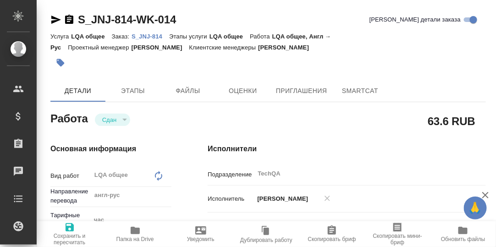
type textarea "x"
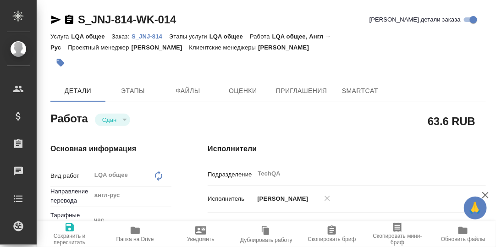
type textarea "x"
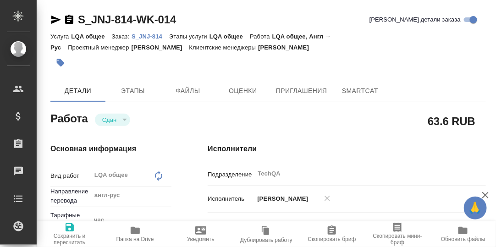
type textarea "x"
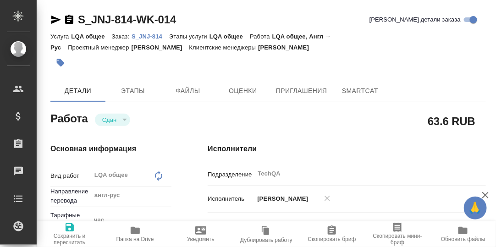
type textarea "x"
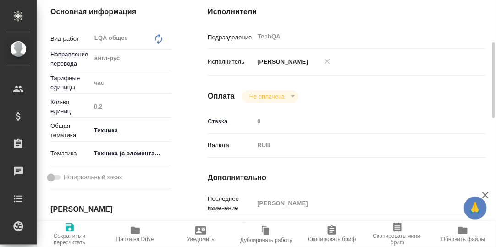
scroll to position [274, 0]
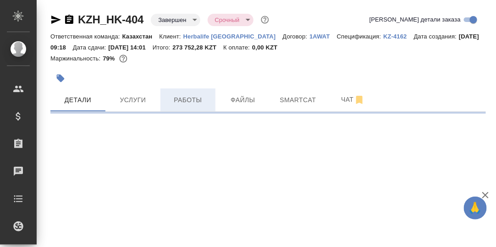
select select "RU"
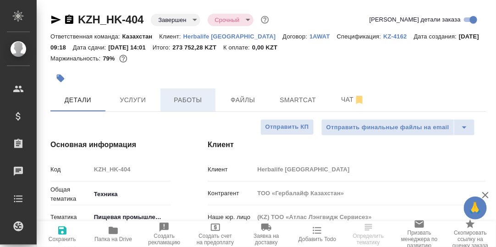
type textarea "x"
click at [191, 102] on span "Работы" at bounding box center [188, 99] width 44 height 11
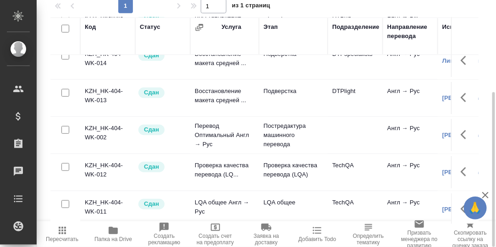
scroll to position [133, 0]
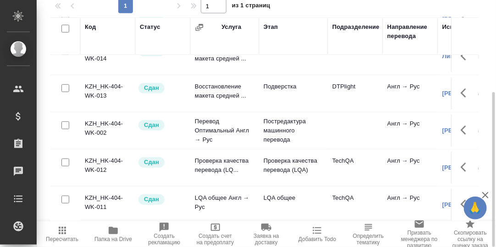
click at [223, 191] on td "LQA общее Англ → Рус" at bounding box center [224, 205] width 69 height 32
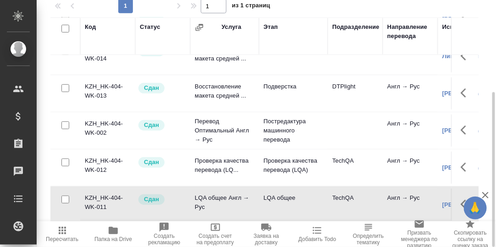
click at [223, 191] on td "LQA общее Англ → Рус" at bounding box center [224, 205] width 69 height 32
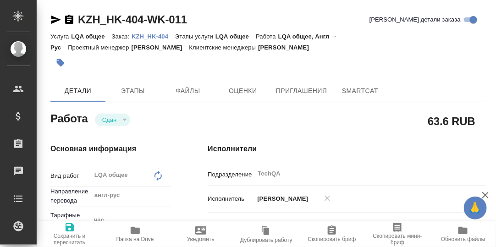
type textarea "x"
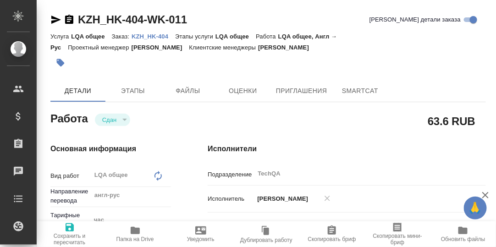
type textarea "x"
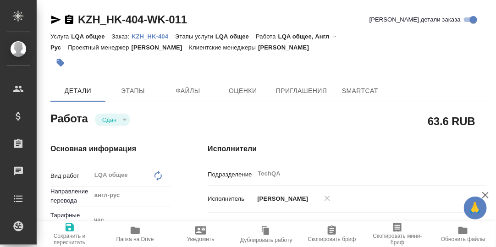
type textarea "x"
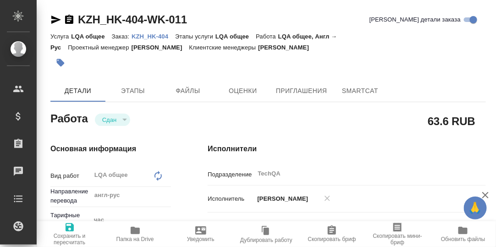
type textarea "x"
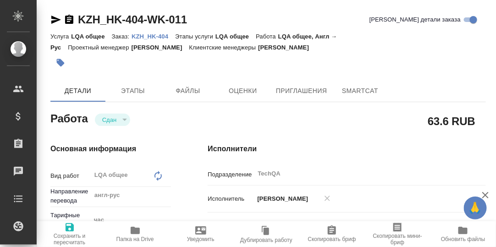
type textarea "x"
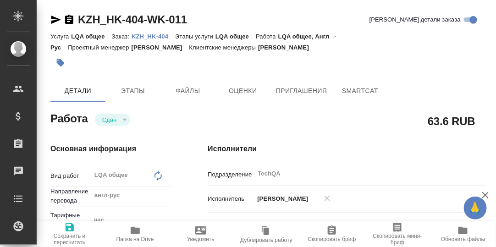
type textarea "x"
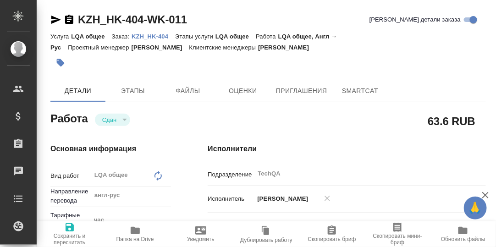
type textarea "x"
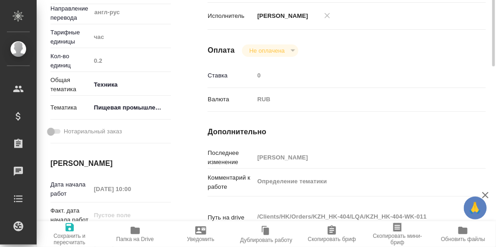
type textarea "x"
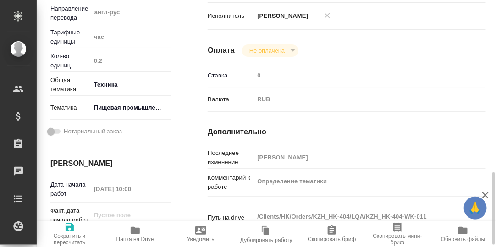
scroll to position [320, 0]
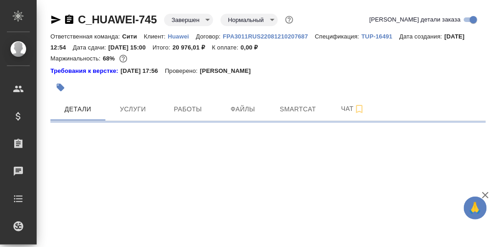
select select "RU"
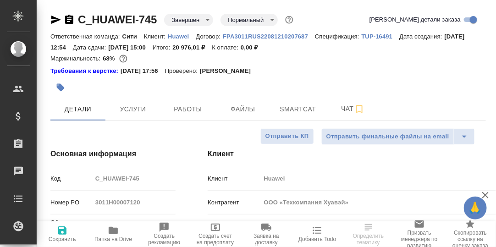
type textarea "x"
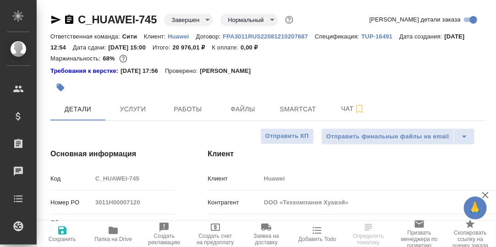
type textarea "x"
click at [188, 109] on span "Работы" at bounding box center [188, 109] width 44 height 11
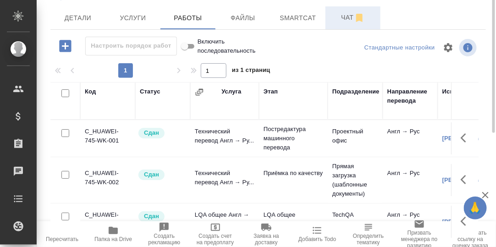
scroll to position [137, 0]
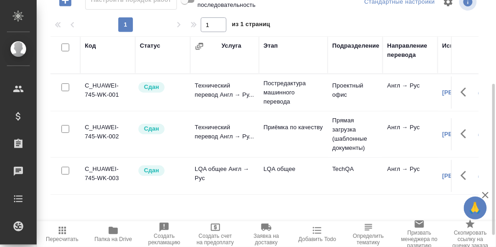
click at [225, 168] on td "LQA общее Англ → Рус" at bounding box center [224, 176] width 69 height 32
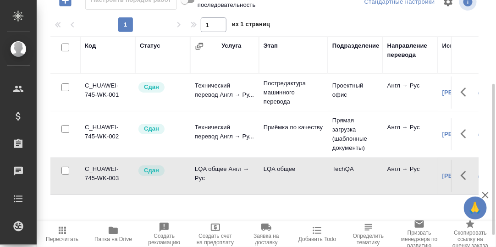
click at [225, 169] on td "LQA общее Англ → Рус" at bounding box center [224, 176] width 69 height 32
click at [220, 167] on td "LQA общее Англ → Рус" at bounding box center [224, 176] width 69 height 32
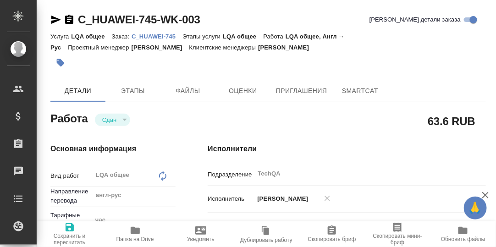
type textarea "x"
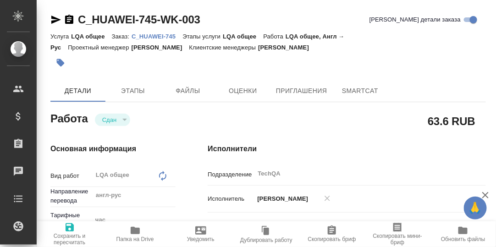
type textarea "x"
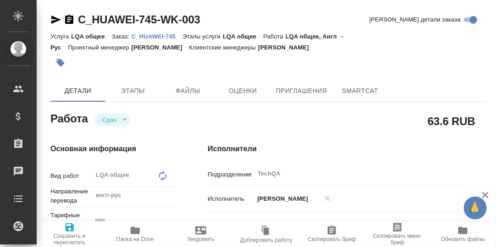
type textarea "x"
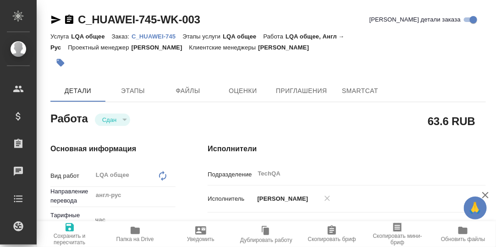
type textarea "x"
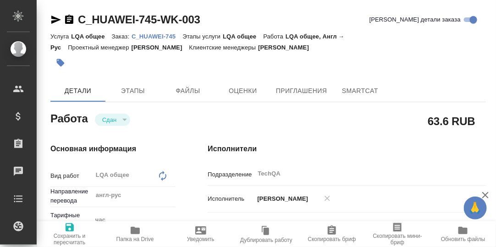
type textarea "x"
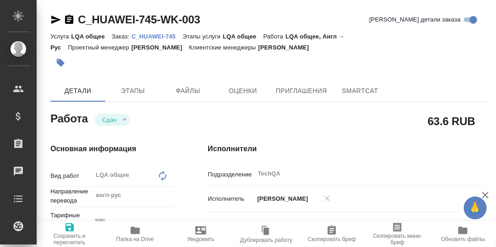
type textarea "x"
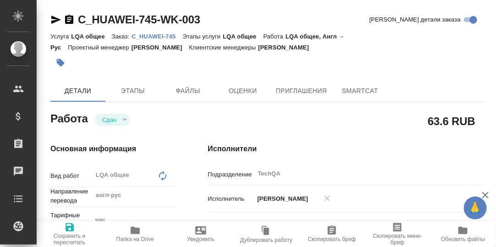
type textarea "x"
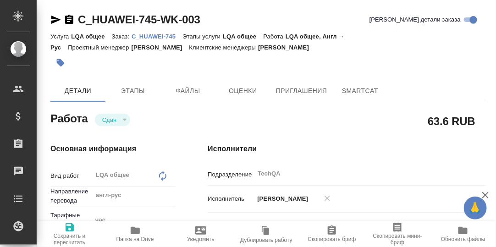
type textarea "x"
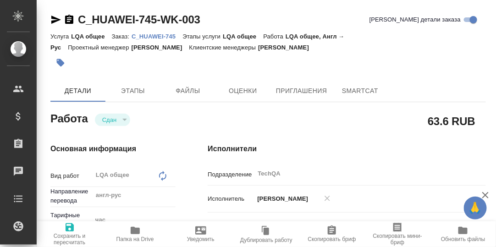
type textarea "x"
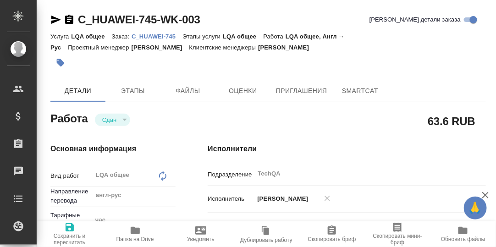
type textarea "x"
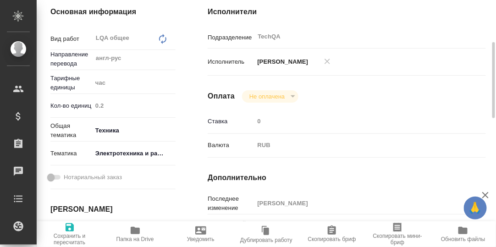
type textarea "x"
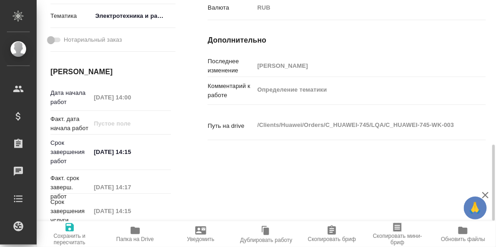
scroll to position [320, 0]
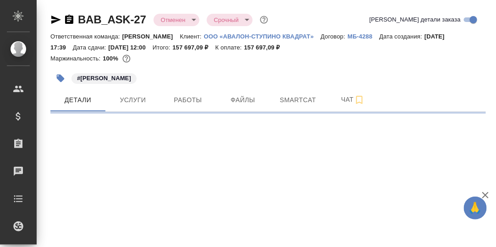
select select "RU"
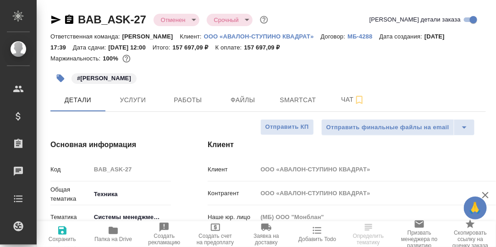
type textarea "x"
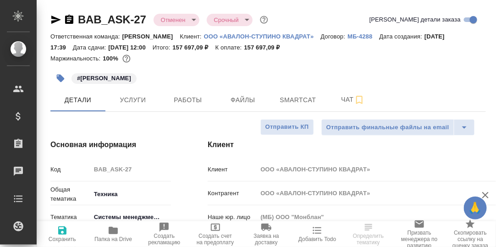
type textarea "x"
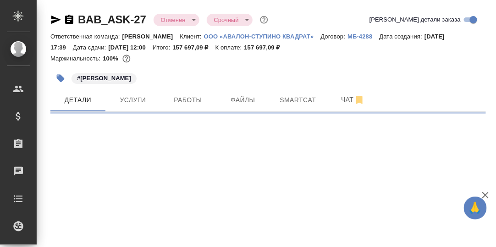
select select "RU"
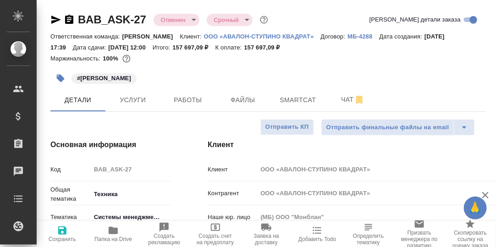
type textarea "x"
drag, startPoint x: 197, startPoint y: 98, endPoint x: 215, endPoint y: 104, distance: 19.1
click at [199, 99] on span "Работы" at bounding box center [188, 99] width 44 height 11
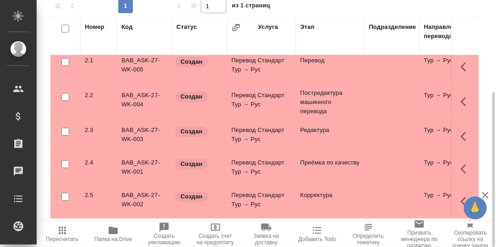
scroll to position [183, 0]
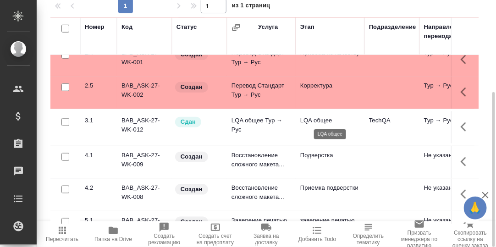
click at [317, 117] on p "LQA общее" at bounding box center [330, 120] width 60 height 9
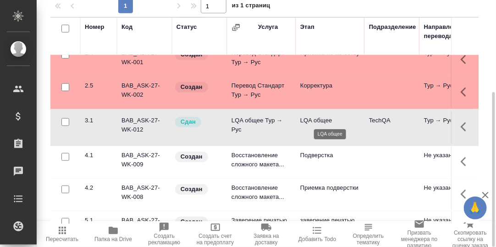
click at [317, 117] on p "LQA общее" at bounding box center [330, 120] width 60 height 9
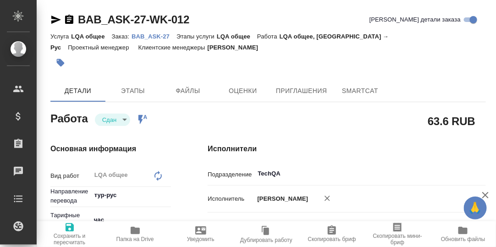
type textarea "x"
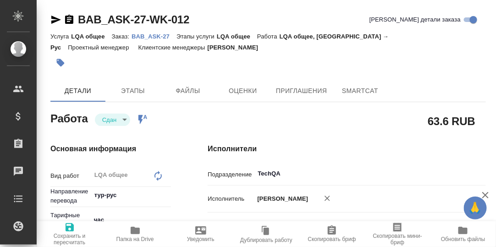
type textarea "x"
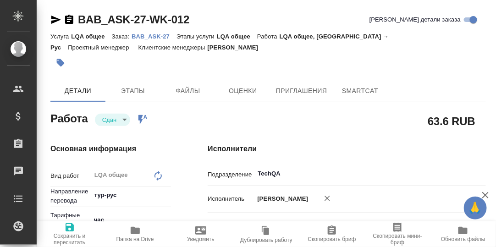
type textarea "x"
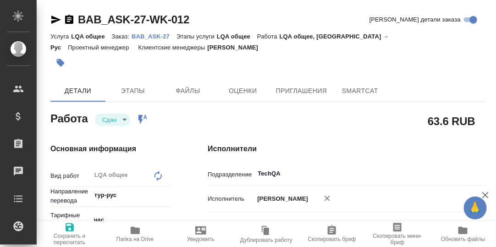
type textarea "x"
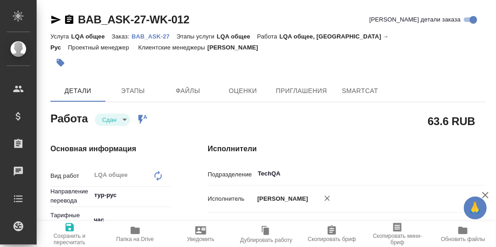
type textarea "x"
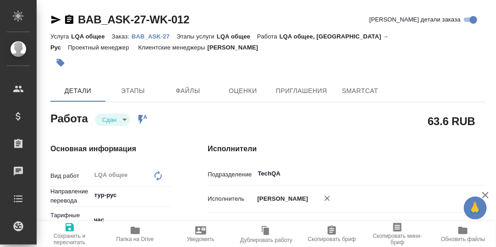
type textarea "x"
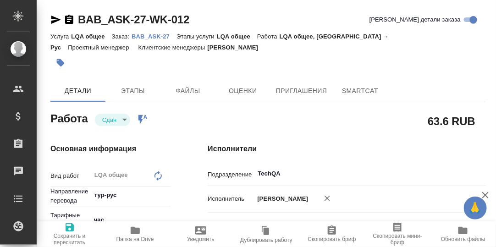
type textarea "x"
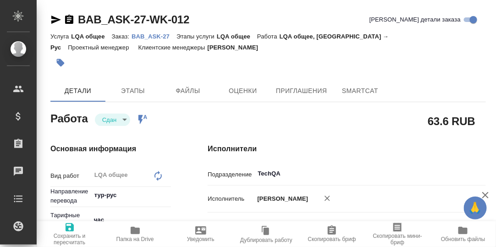
type textarea "x"
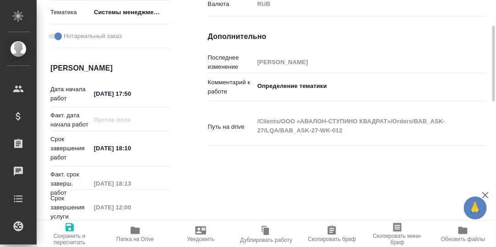
scroll to position [232, 0]
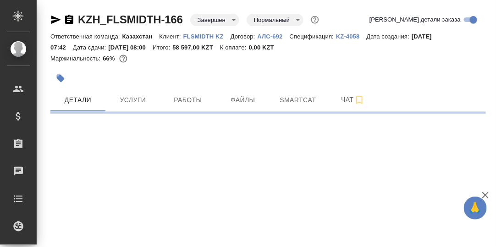
select select "RU"
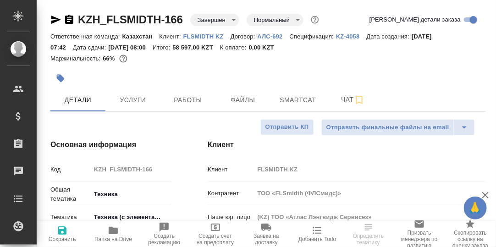
type textarea "x"
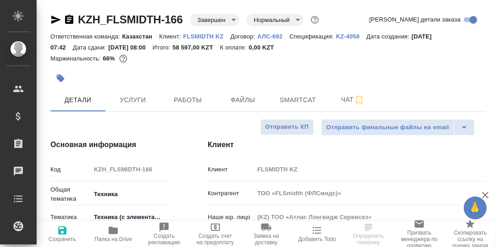
type textarea "x"
click at [187, 101] on span "Работы" at bounding box center [188, 99] width 44 height 11
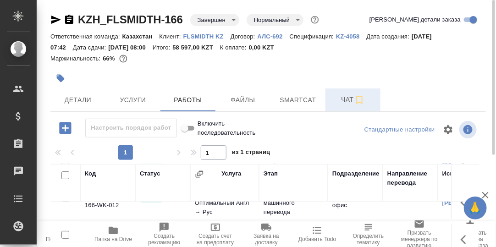
click at [347, 98] on span "Чат" at bounding box center [353, 99] width 44 height 11
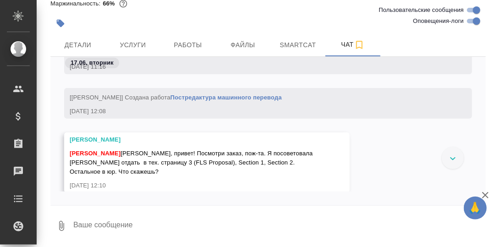
scroll to position [2924, 0]
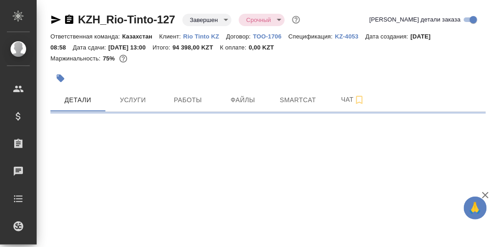
select select "RU"
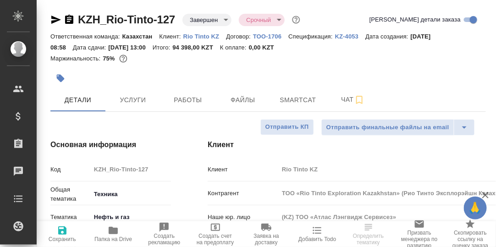
type input "ТОО «Rio Tinto Exploration Kazakhstan» (Рио Тинто Эксплорэйшн Казахстан)»"
type textarea "x"
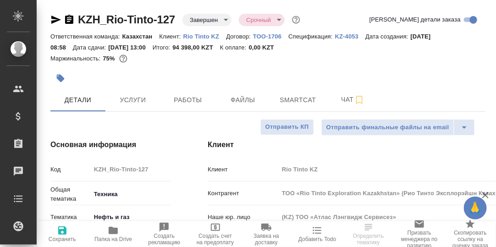
type textarea "x"
type input "ТОО «Rio Tinto Exploration Kazakhstan» (Рио Тинто Эксплорэйшн Казахстан)»"
type textarea "x"
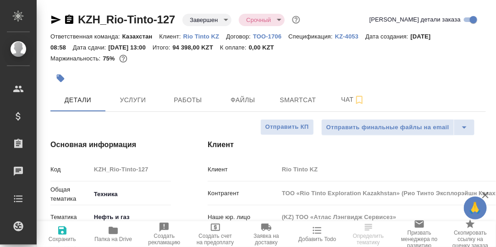
type textarea "x"
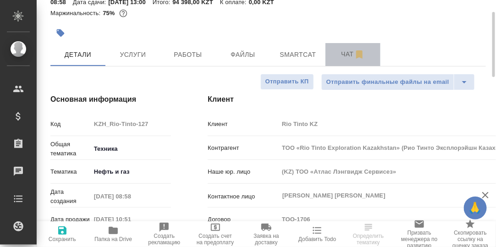
click at [344, 54] on span "Чат" at bounding box center [353, 54] width 44 height 11
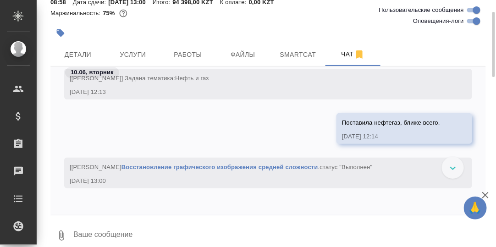
scroll to position [1129, 0]
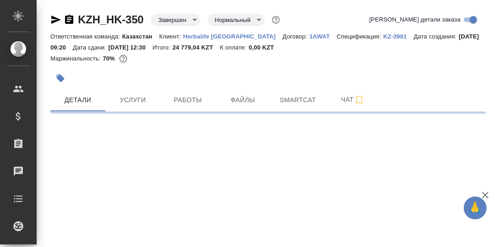
select select "RU"
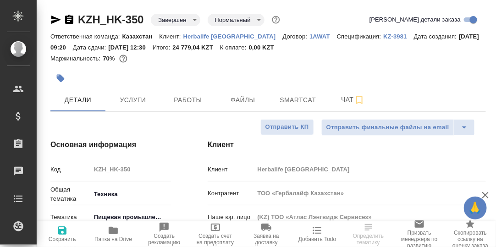
type textarea "x"
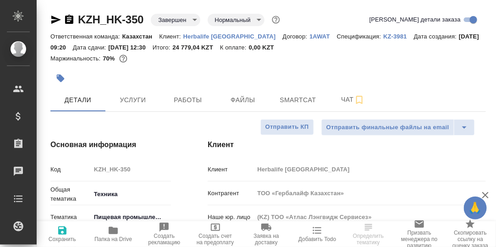
type textarea "x"
click at [349, 102] on span "Чат" at bounding box center [353, 99] width 44 height 11
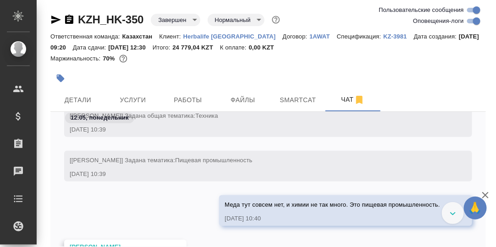
scroll to position [1062, 0]
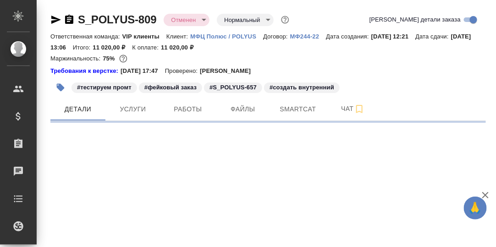
select select "RU"
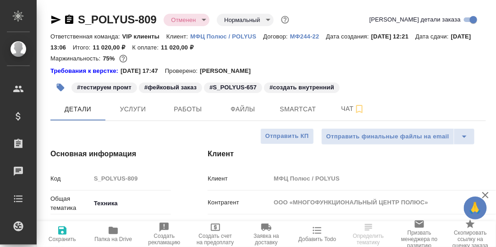
type textarea "x"
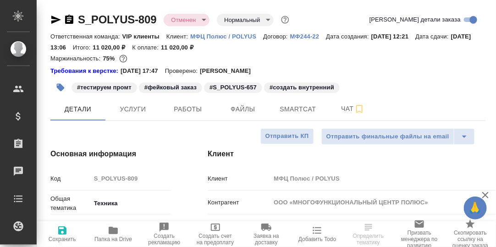
type textarea "x"
click at [188, 108] on span "Работы" at bounding box center [188, 109] width 44 height 11
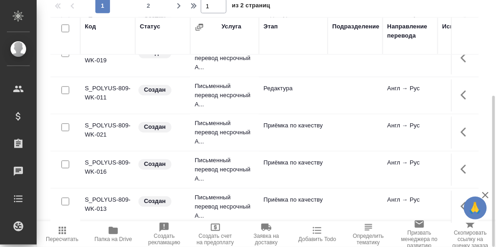
scroll to position [563, 0]
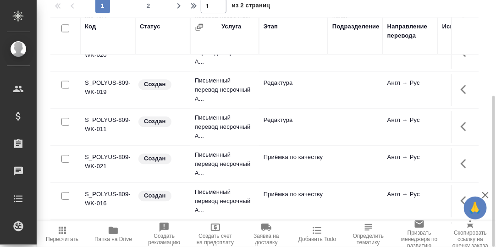
click at [149, 4] on span "2" at bounding box center [148, 5] width 15 height 9
type input "2"
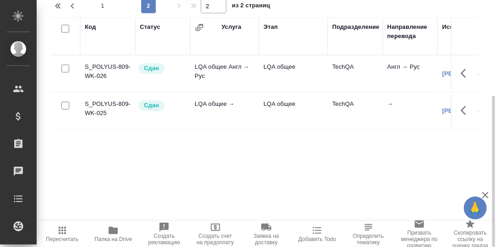
scroll to position [0, 0]
drag, startPoint x: 196, startPoint y: 216, endPoint x: 242, endPoint y: 217, distance: 45.3
click at [240, 219] on div "Код Статус Услуга Этап Подразделение Направление перевода Исполнитель Автор изм…" at bounding box center [264, 120] width 428 height 206
click at [464, 71] on icon "button" at bounding box center [465, 73] width 11 height 11
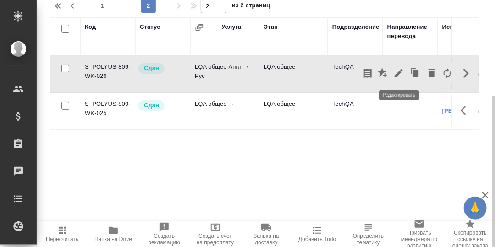
click at [398, 71] on icon "button" at bounding box center [398, 73] width 11 height 11
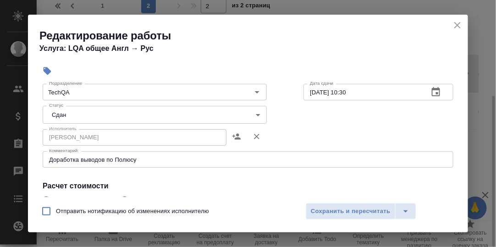
scroll to position [92, 0]
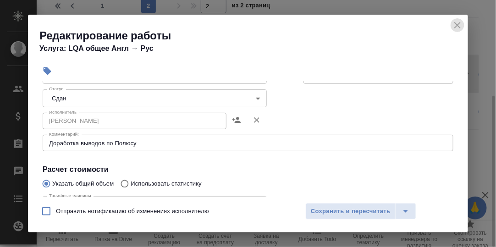
click at [458, 25] on icon "close" at bounding box center [457, 25] width 6 height 6
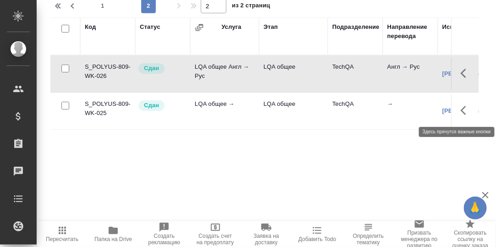
click at [462, 108] on icon "button" at bounding box center [462, 110] width 5 height 9
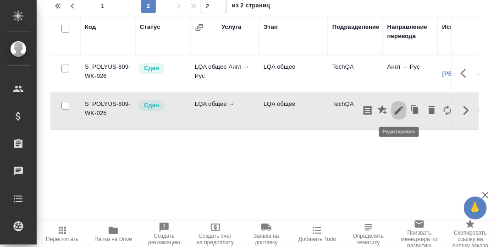
click at [395, 111] on icon "button" at bounding box center [398, 110] width 11 height 11
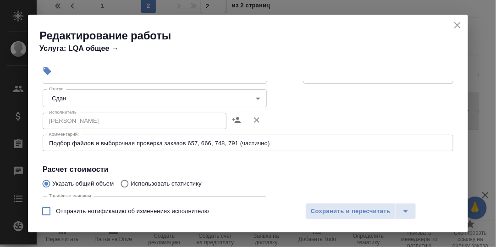
click at [458, 25] on icon "close" at bounding box center [457, 25] width 11 height 11
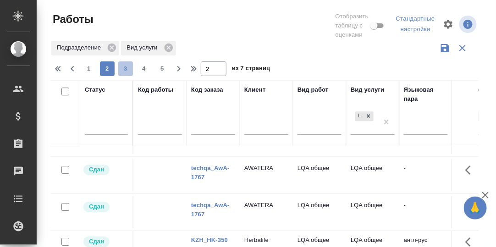
click at [124, 70] on span "3" at bounding box center [125, 68] width 15 height 9
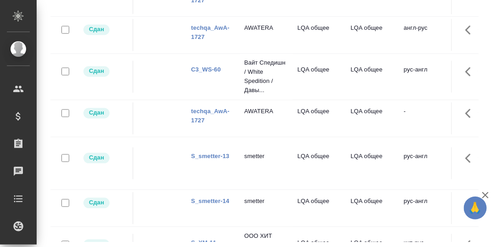
scroll to position [366, 0]
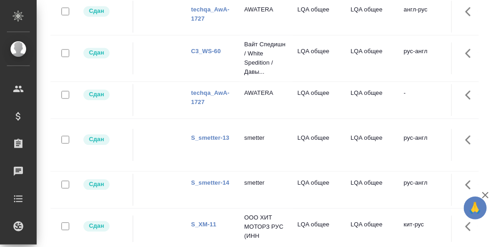
click at [203, 48] on link "C3_WS-60" at bounding box center [206, 51] width 30 height 7
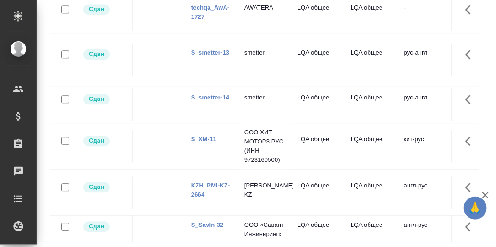
scroll to position [458, 0]
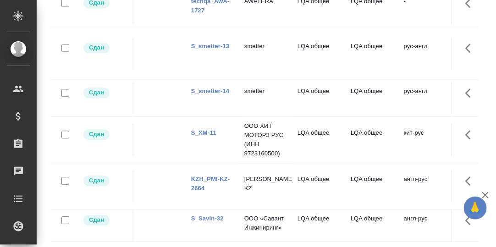
click at [212, 43] on link "S_smetter-13" at bounding box center [210, 46] width 38 height 7
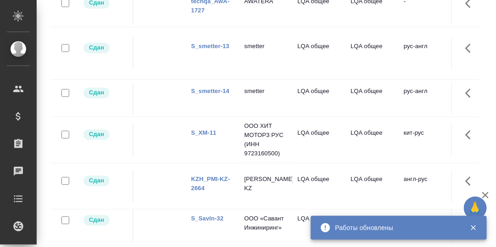
click at [204, 88] on link "S_smetter-14" at bounding box center [210, 91] width 38 height 7
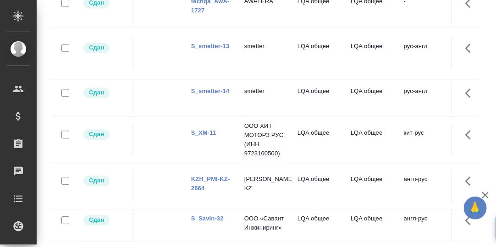
scroll to position [504, 0]
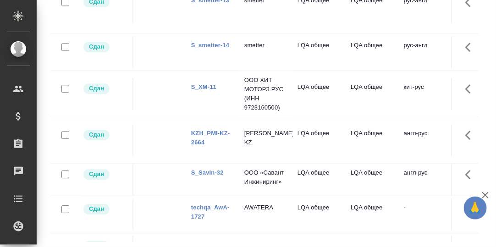
click at [205, 84] on link "S_XM-11" at bounding box center [203, 87] width 25 height 7
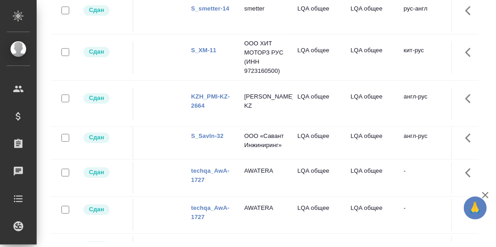
scroll to position [550, 0]
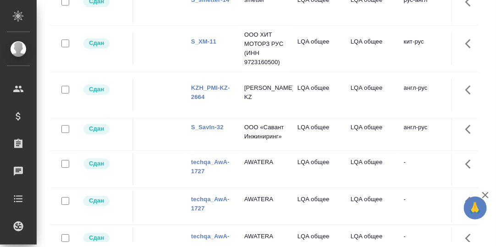
click at [212, 84] on link "KZH_PMI-KZ-2664" at bounding box center [210, 92] width 39 height 16
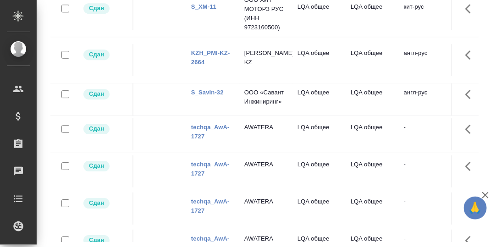
scroll to position [595, 0]
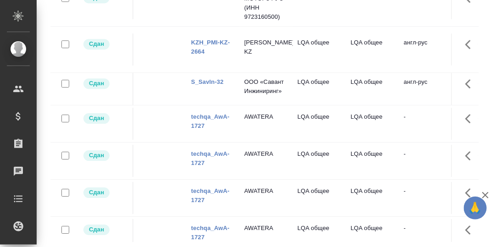
click at [206, 78] on link "S_SavIn-32" at bounding box center [207, 81] width 33 height 7
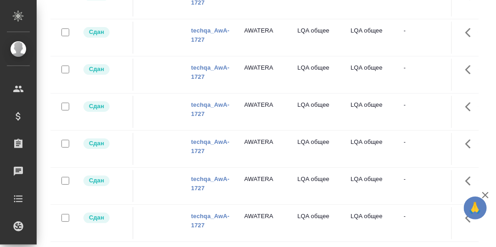
scroll to position [0, 0]
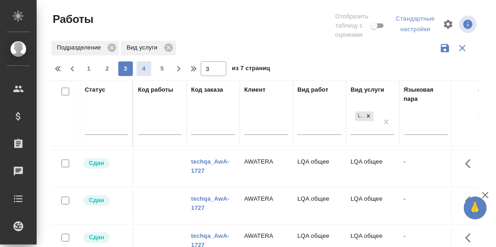
click at [144, 71] on span "4" at bounding box center [143, 68] width 15 height 9
type input "4"
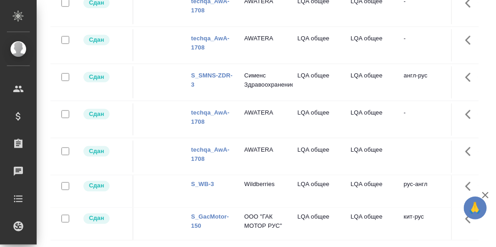
scroll to position [183, 0]
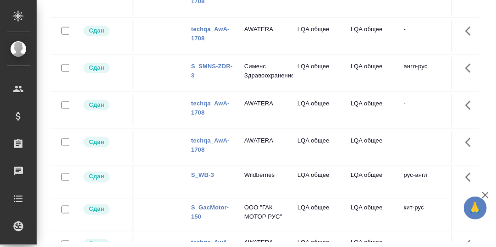
click at [207, 63] on link "S_SMNS-ZDR-3" at bounding box center [211, 71] width 41 height 16
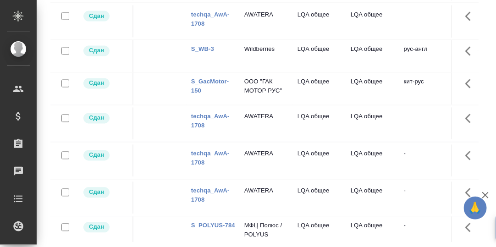
scroll to position [321, 0]
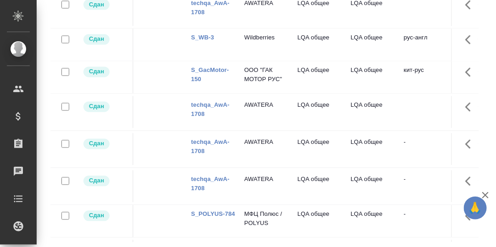
click at [205, 36] on link "S_WB-3" at bounding box center [202, 37] width 23 height 7
click at [210, 70] on link "S_GacMotor-150" at bounding box center [210, 75] width 38 height 16
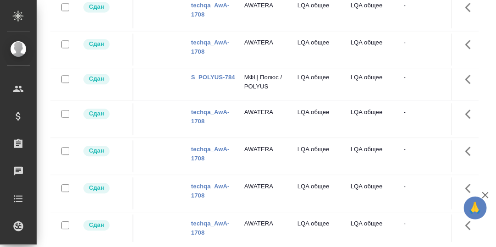
scroll to position [458, 0]
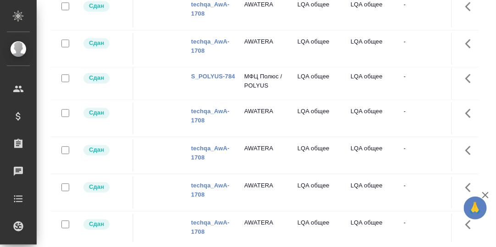
click at [218, 74] on link "S_POLYUS-784" at bounding box center [213, 76] width 44 height 7
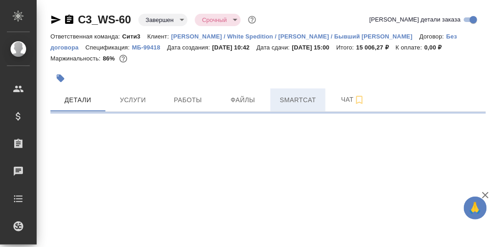
select select "RU"
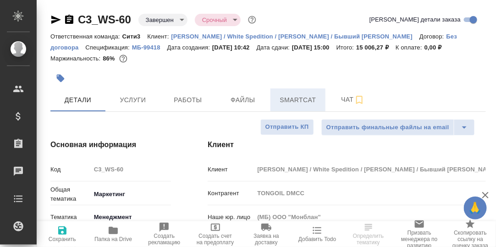
type textarea "x"
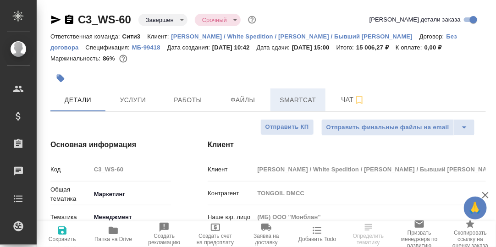
type textarea "x"
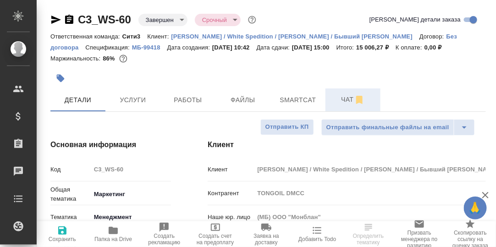
click at [350, 98] on span "Чат" at bounding box center [353, 99] width 44 height 11
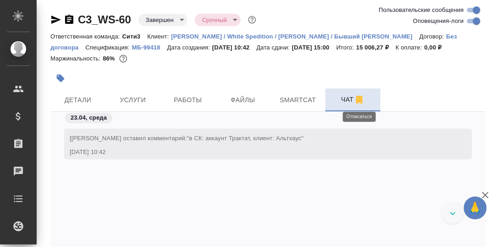
scroll to position [4703, 0]
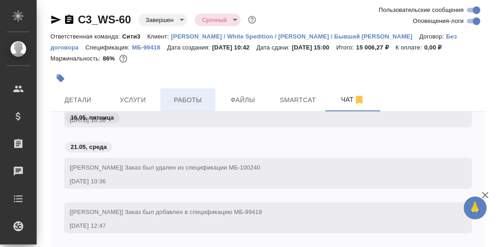
drag, startPoint x: 193, startPoint y: 101, endPoint x: 200, endPoint y: 105, distance: 7.4
click at [196, 103] on span "Работы" at bounding box center [188, 99] width 44 height 11
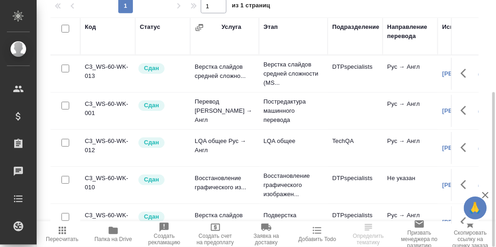
scroll to position [22, 0]
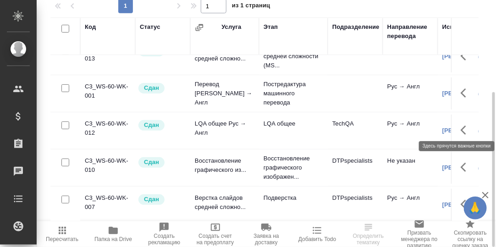
click at [460, 125] on icon "button" at bounding box center [465, 130] width 11 height 11
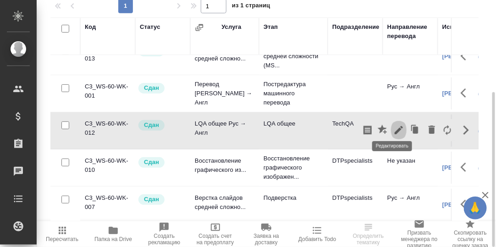
click at [394, 126] on icon "button" at bounding box center [398, 130] width 8 height 8
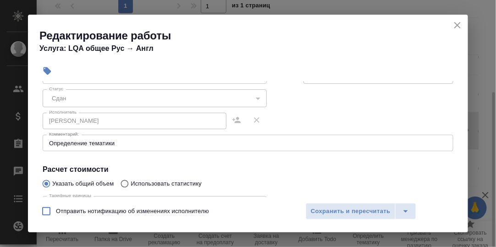
scroll to position [137, 0]
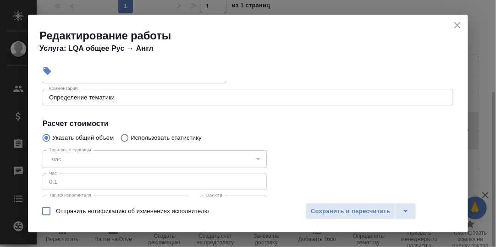
click at [459, 26] on icon "close" at bounding box center [457, 25] width 11 height 11
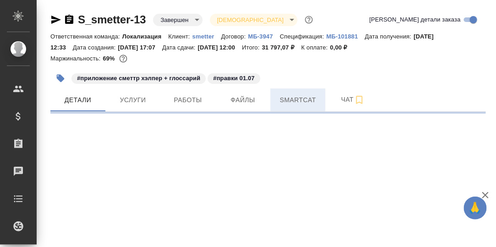
select select "RU"
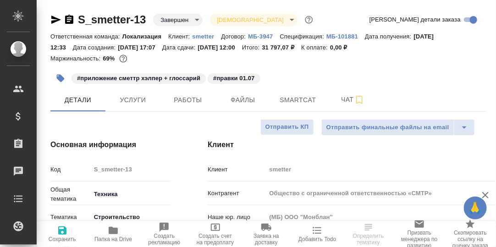
type textarea "x"
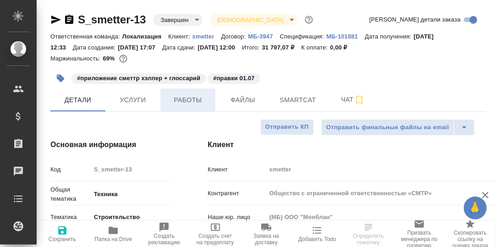
type textarea "x"
click at [189, 99] on span "Работы" at bounding box center [188, 99] width 44 height 11
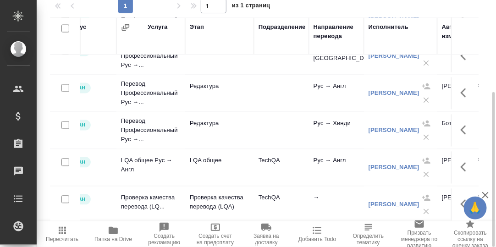
scroll to position [428, 110]
drag, startPoint x: 458, startPoint y: 161, endPoint x: 450, endPoint y: 160, distance: 7.8
click at [460, 162] on icon "button" at bounding box center [465, 167] width 11 height 11
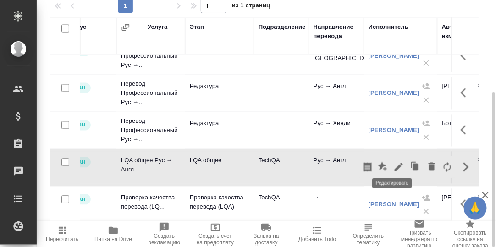
click at [393, 162] on icon "button" at bounding box center [398, 167] width 11 height 11
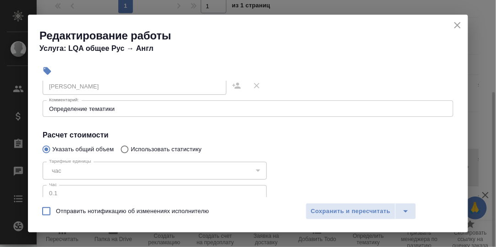
scroll to position [137, 0]
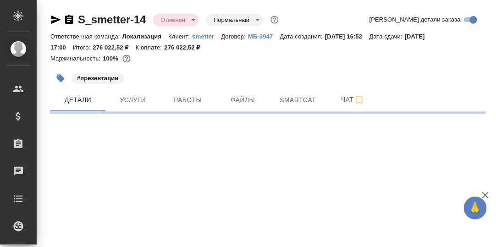
select select "RU"
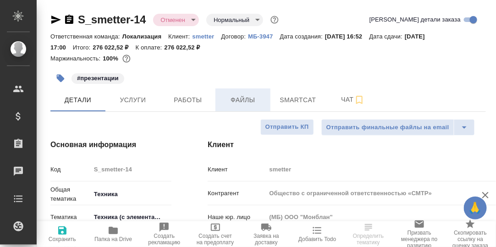
type textarea "x"
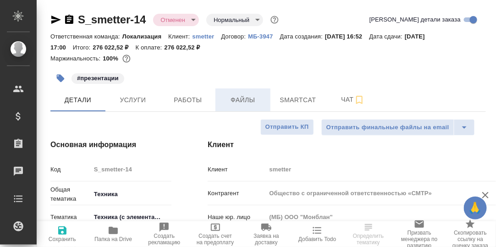
type textarea "x"
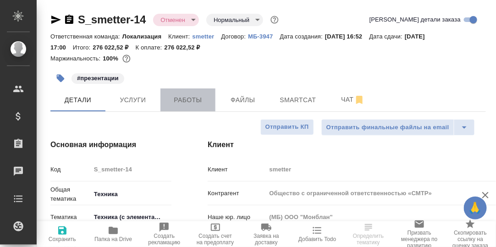
click at [193, 99] on span "Работы" at bounding box center [188, 99] width 44 height 11
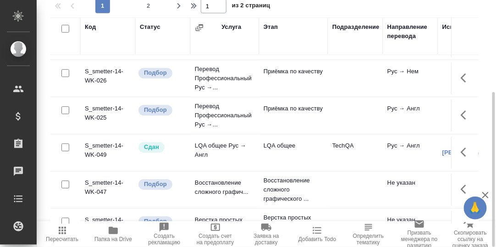
scroll to position [756, 0]
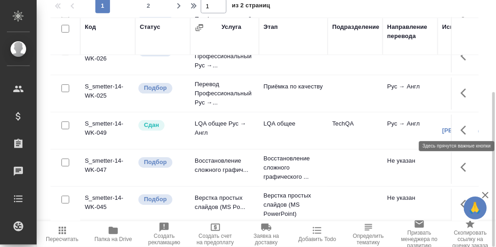
click at [460, 125] on icon "button" at bounding box center [465, 130] width 11 height 11
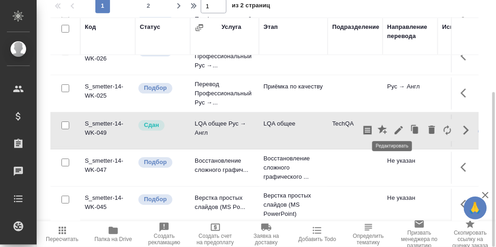
click at [393, 125] on icon "button" at bounding box center [398, 130] width 11 height 11
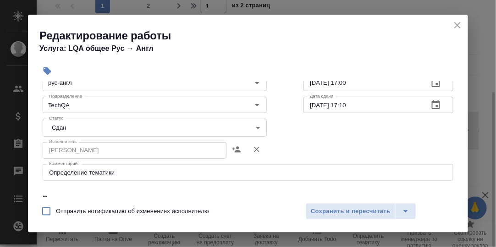
scroll to position [92, 0]
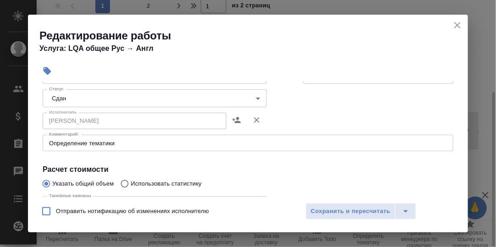
drag, startPoint x: 460, startPoint y: 27, endPoint x: 365, endPoint y: 2, distance: 98.0
click at [458, 27] on icon "close" at bounding box center [457, 25] width 11 height 11
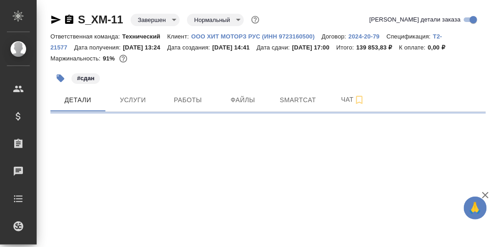
select select "RU"
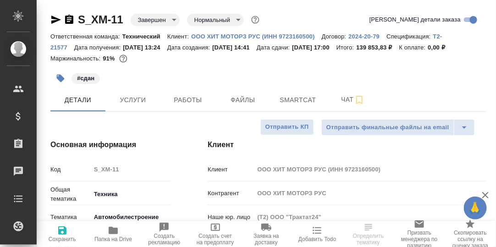
type textarea "x"
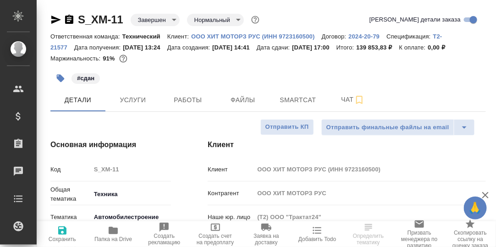
type textarea "x"
click at [185, 106] on span "Работы" at bounding box center [188, 99] width 44 height 11
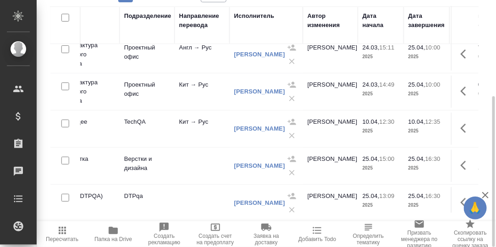
scroll to position [45, 27]
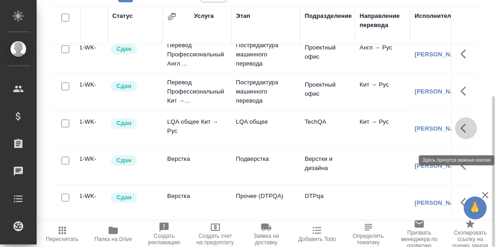
click at [460, 133] on icon "button" at bounding box center [462, 128] width 5 height 9
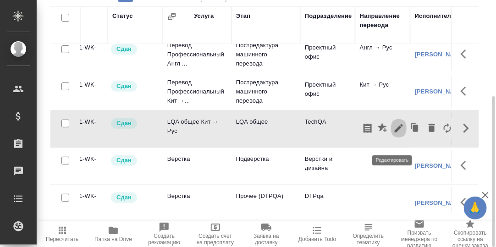
click at [393, 134] on icon "button" at bounding box center [398, 128] width 11 height 11
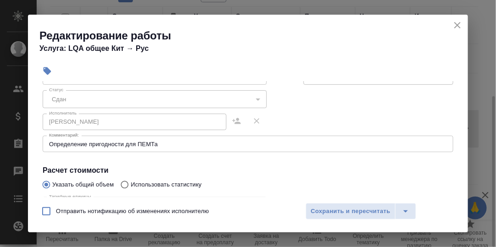
scroll to position [92, 0]
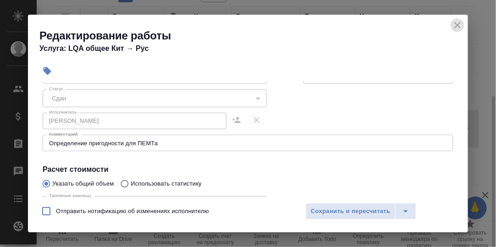
click at [458, 24] on icon "close" at bounding box center [457, 25] width 11 height 11
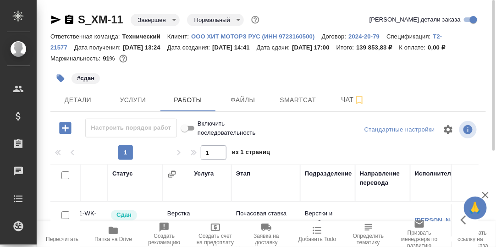
scroll to position [91, 0]
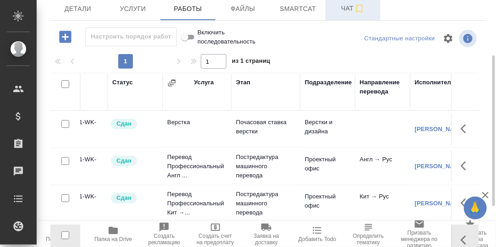
click at [351, 14] on span "Чат" at bounding box center [353, 8] width 44 height 11
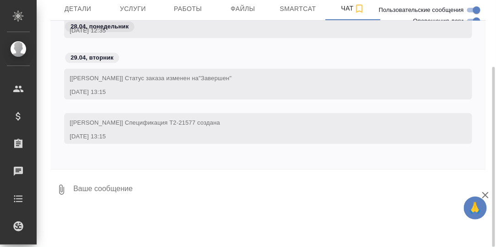
scroll to position [5681, 0]
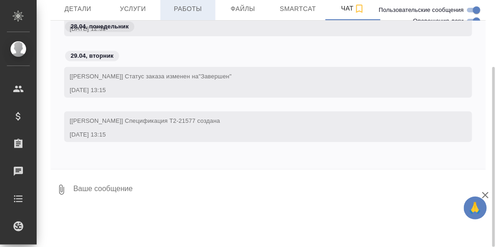
click at [185, 15] on span "Работы" at bounding box center [188, 8] width 44 height 11
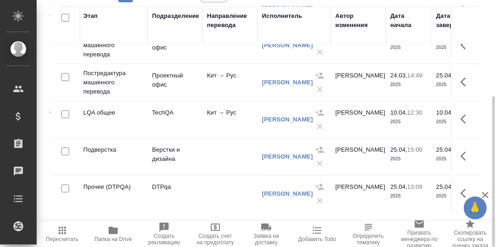
scroll to position [59, 197]
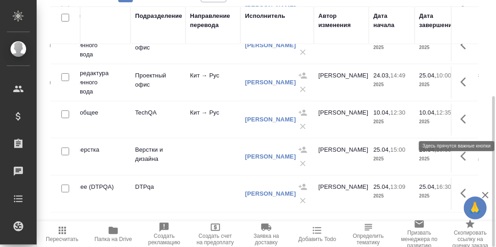
click at [460, 122] on icon "button" at bounding box center [465, 119] width 11 height 11
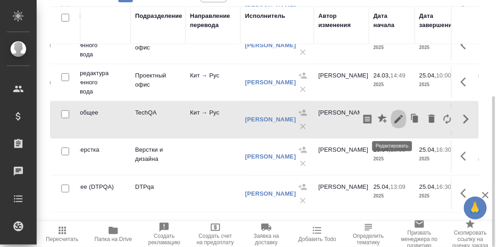
click at [394, 123] on icon "button" at bounding box center [398, 119] width 8 height 8
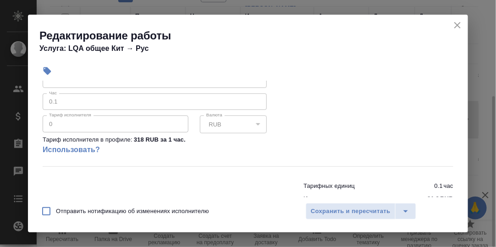
scroll to position [242, 0]
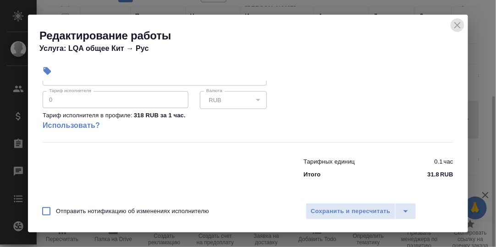
click at [456, 24] on icon "close" at bounding box center [457, 25] width 6 height 6
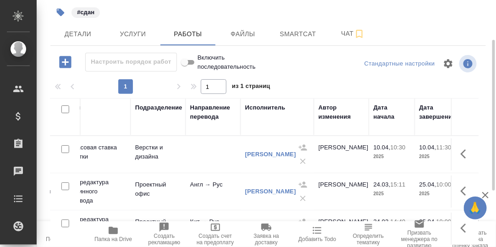
scroll to position [20, 0]
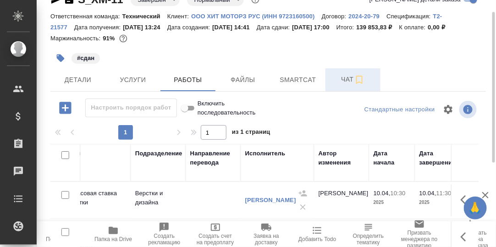
click at [350, 85] on span "Чат" at bounding box center [353, 79] width 44 height 11
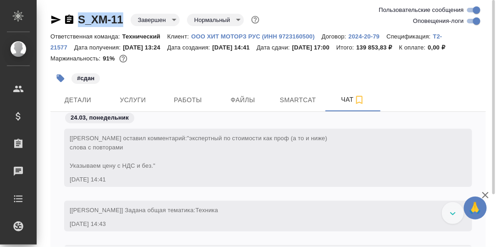
drag, startPoint x: 105, startPoint y: 15, endPoint x: 80, endPoint y: 13, distance: 25.2
click at [80, 13] on div "S_XM-11 Завершен closed Нормальный normal" at bounding box center [155, 19] width 211 height 15
copy link "S_XM-11"
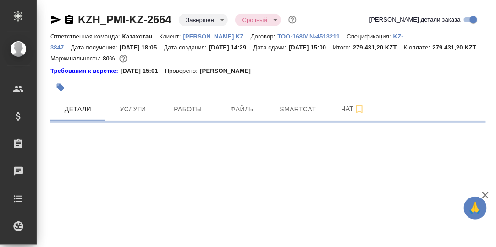
select select "RU"
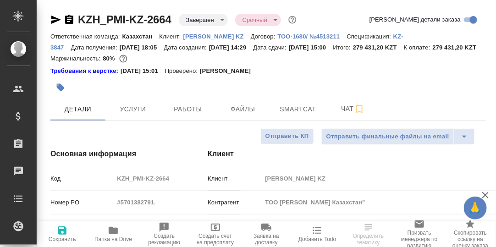
type textarea "x"
click at [191, 115] on span "Работы" at bounding box center [188, 109] width 44 height 11
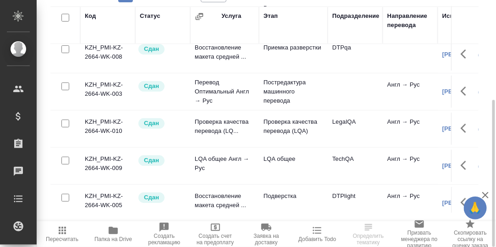
scroll to position [59, 0]
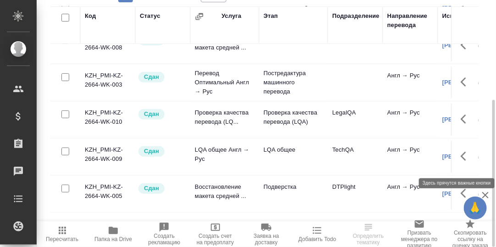
click at [460, 159] on icon "button" at bounding box center [462, 156] width 5 height 9
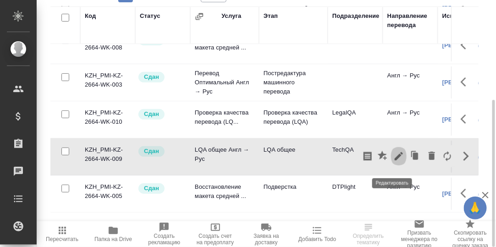
click at [393, 161] on icon "button" at bounding box center [398, 156] width 11 height 11
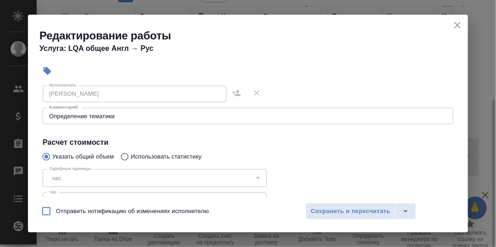
scroll to position [137, 0]
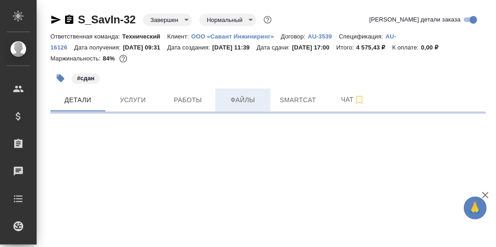
select select "RU"
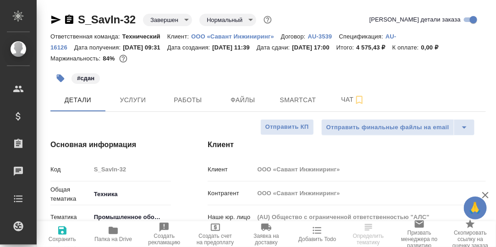
type textarea "x"
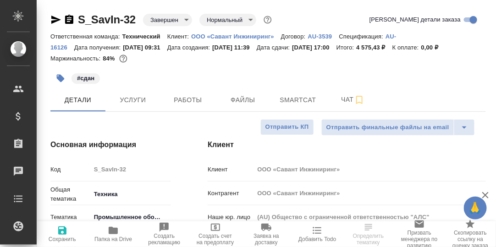
type textarea "x"
click at [196, 99] on span "Работы" at bounding box center [188, 99] width 44 height 11
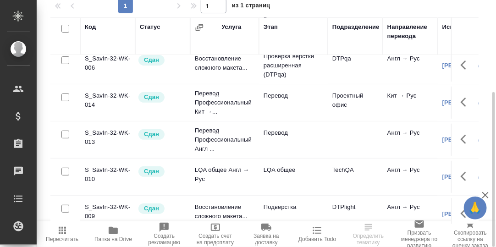
scroll to position [59, 0]
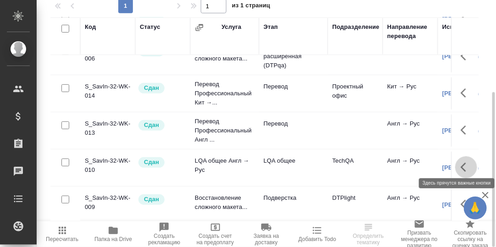
click at [460, 162] on icon "button" at bounding box center [465, 167] width 11 height 11
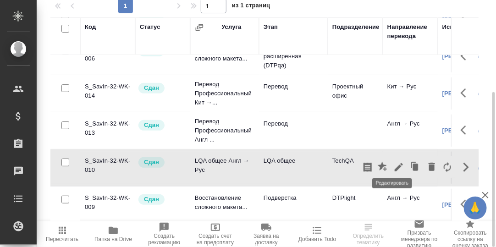
click at [394, 163] on icon "button" at bounding box center [398, 167] width 8 height 8
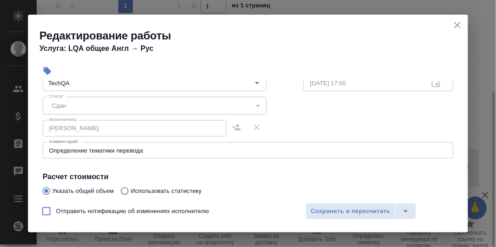
scroll to position [92, 0]
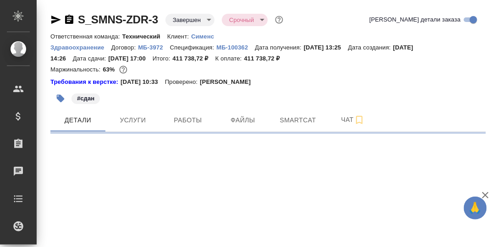
select select "RU"
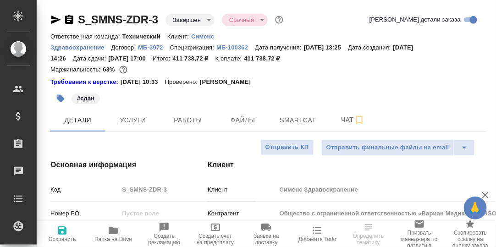
type textarea "x"
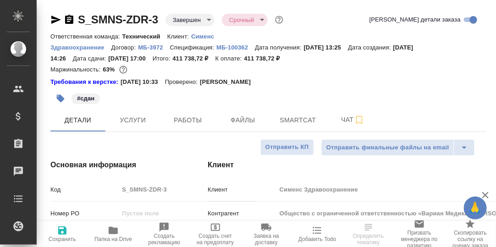
type textarea "x"
click at [182, 118] on span "Работы" at bounding box center [188, 119] width 44 height 11
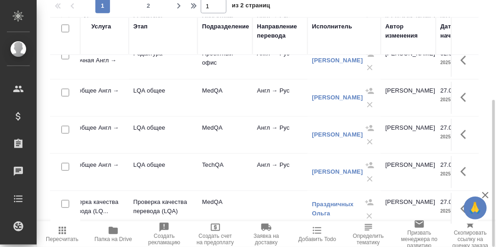
scroll to position [458, 131]
click at [460, 94] on icon "button" at bounding box center [465, 97] width 11 height 11
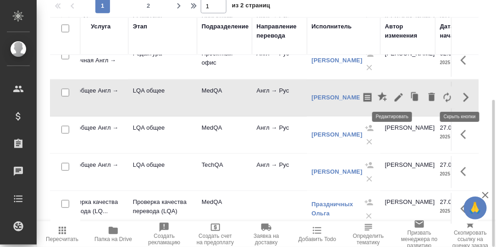
click at [394, 95] on icon "button" at bounding box center [398, 97] width 11 height 11
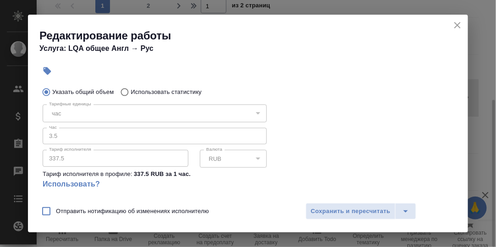
scroll to position [45, 0]
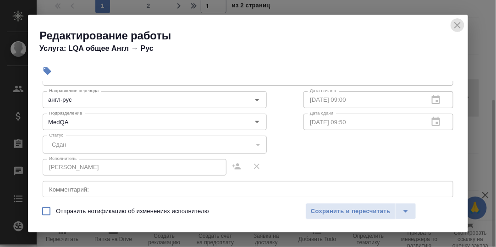
drag, startPoint x: 458, startPoint y: 24, endPoint x: 444, endPoint y: 43, distance: 23.0
click at [458, 25] on icon "close" at bounding box center [457, 25] width 6 height 6
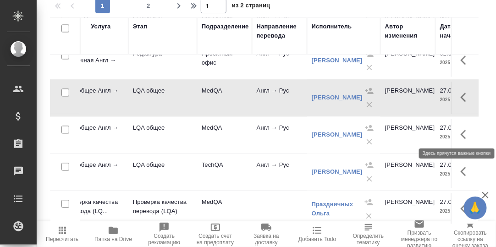
click at [460, 132] on icon "button" at bounding box center [465, 134] width 11 height 11
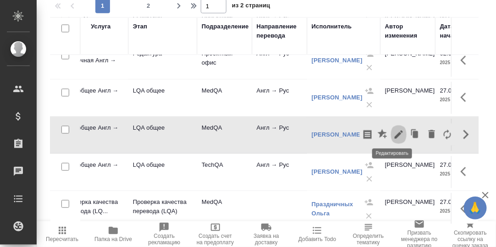
click at [394, 132] on icon "button" at bounding box center [398, 134] width 11 height 11
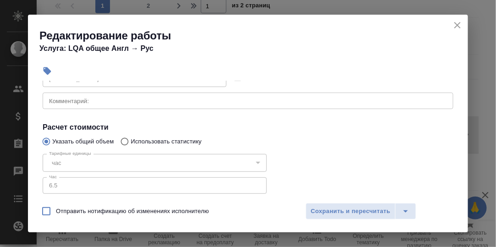
scroll to position [137, 0]
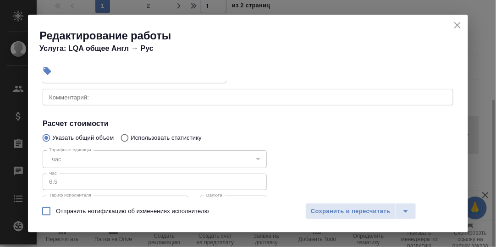
click at [458, 27] on icon "close" at bounding box center [457, 25] width 6 height 6
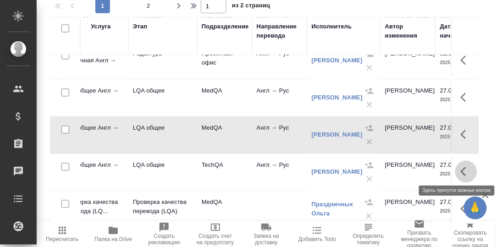
click at [460, 168] on icon "button" at bounding box center [465, 171] width 11 height 11
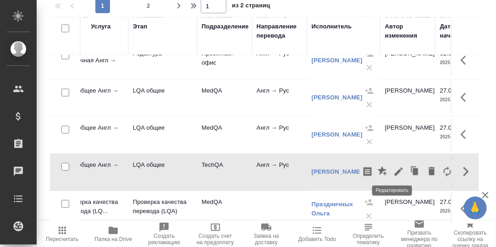
click at [393, 167] on icon "button" at bounding box center [398, 171] width 11 height 11
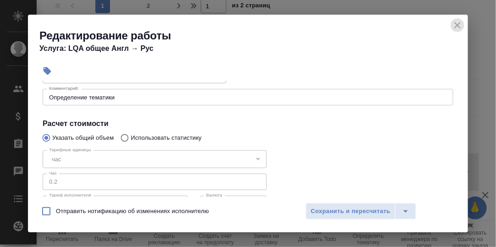
click at [457, 24] on icon "close" at bounding box center [457, 25] width 11 height 11
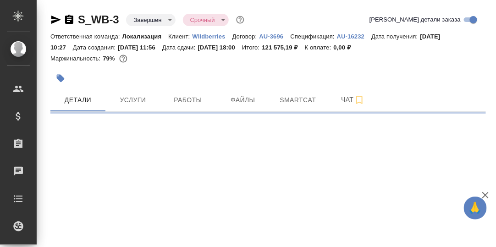
select select "RU"
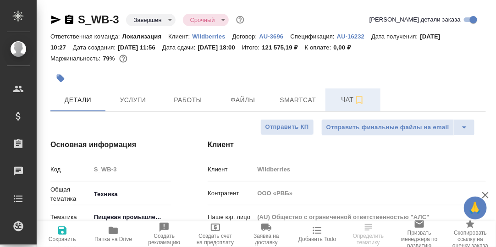
type textarea "x"
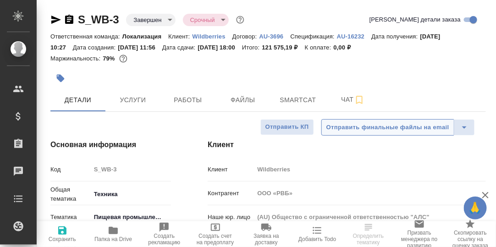
type textarea "x"
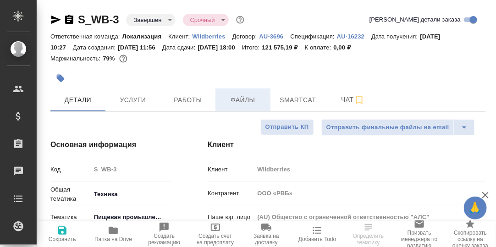
type textarea "x"
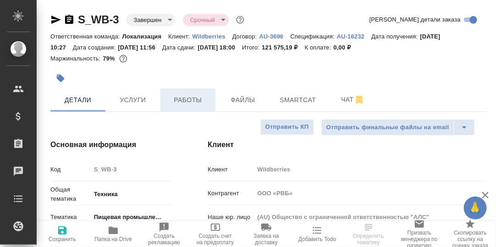
click at [189, 104] on span "Работы" at bounding box center [188, 99] width 44 height 11
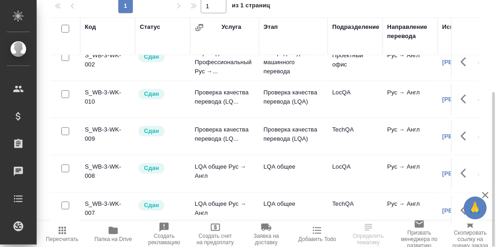
scroll to position [22, 0]
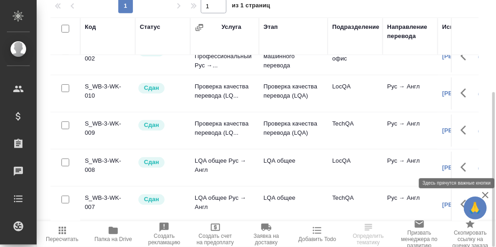
click at [460, 162] on icon "button" at bounding box center [465, 167] width 11 height 11
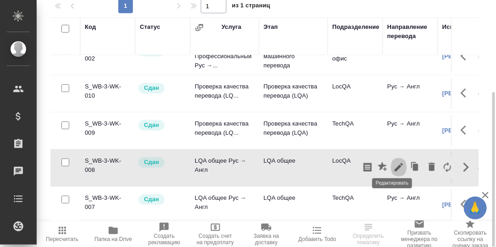
click at [393, 162] on icon "button" at bounding box center [398, 167] width 11 height 11
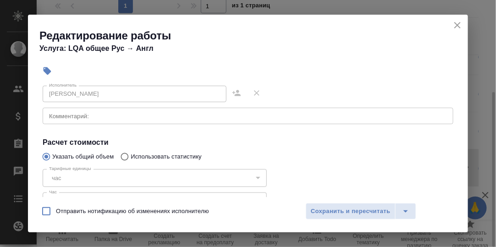
scroll to position [137, 0]
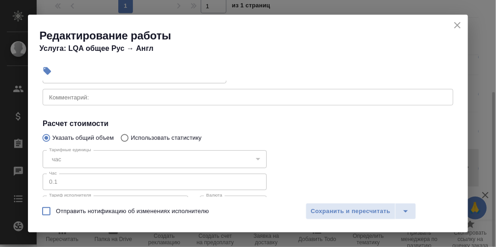
click at [458, 26] on icon "close" at bounding box center [457, 25] width 6 height 6
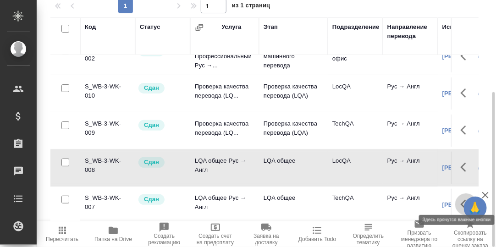
click at [460, 199] on icon "button" at bounding box center [465, 204] width 11 height 11
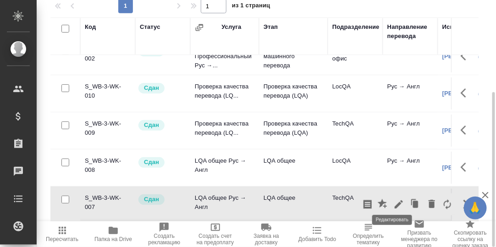
click at [394, 200] on icon "button" at bounding box center [398, 204] width 8 height 8
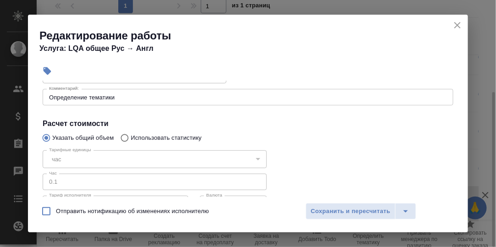
click at [457, 26] on icon "close" at bounding box center [457, 25] width 11 height 11
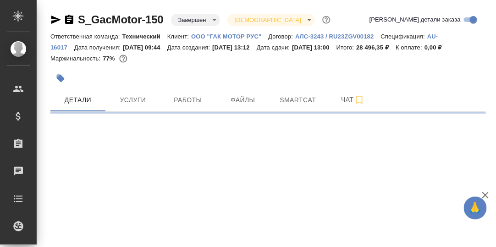
select select "RU"
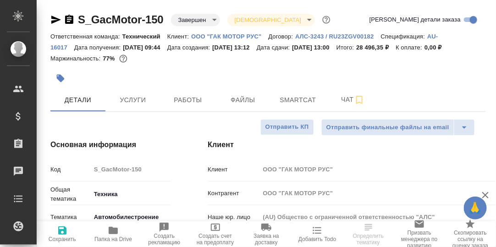
type textarea "x"
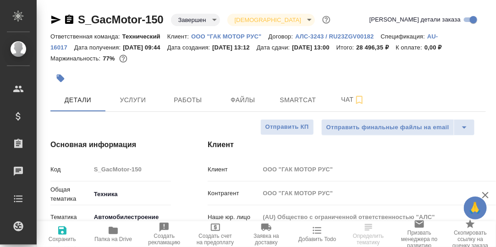
type textarea "x"
click at [193, 100] on span "Работы" at bounding box center [188, 99] width 44 height 11
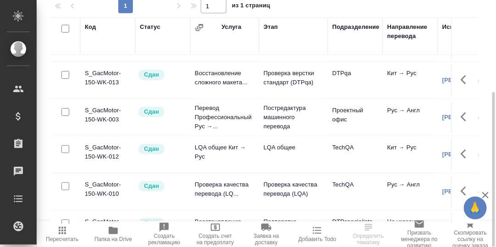
scroll to position [45, 0]
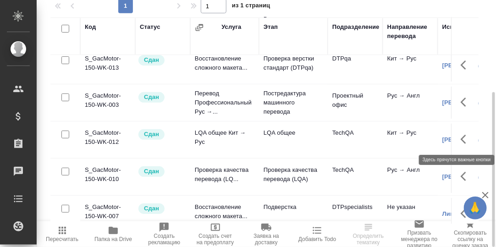
click at [460, 138] on icon "button" at bounding box center [465, 139] width 11 height 11
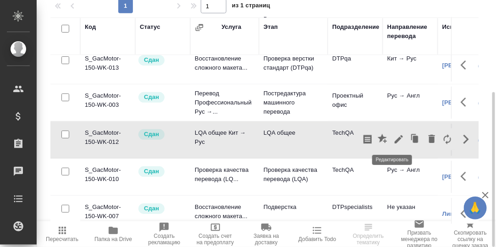
click at [394, 140] on icon "button" at bounding box center [398, 139] width 8 height 8
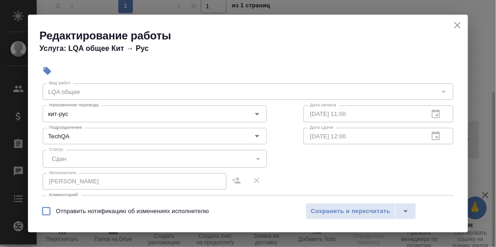
scroll to position [92, 0]
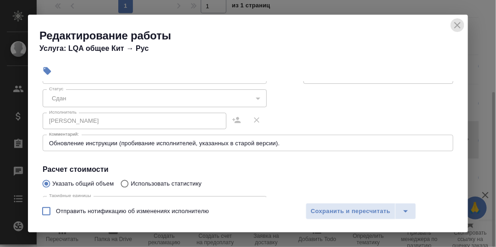
drag, startPoint x: 461, startPoint y: 26, endPoint x: 421, endPoint y: 24, distance: 40.4
click at [461, 27] on icon "close" at bounding box center [457, 25] width 11 height 11
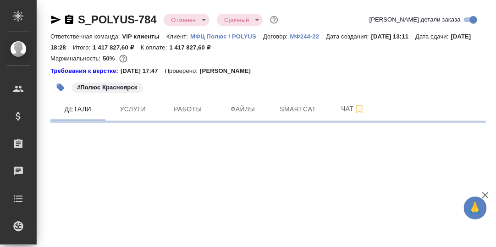
select select "RU"
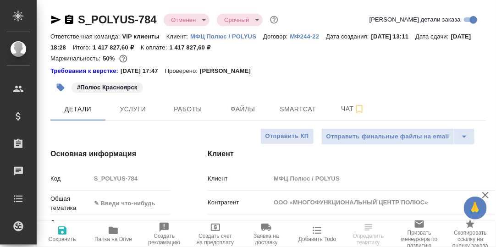
type textarea "x"
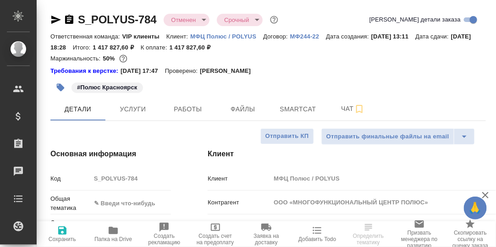
type textarea "x"
drag, startPoint x: 180, startPoint y: 108, endPoint x: 191, endPoint y: 109, distance: 11.5
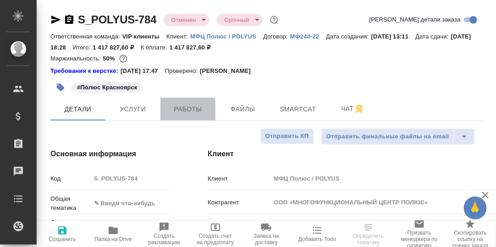
click at [180, 109] on span "Работы" at bounding box center [188, 109] width 44 height 11
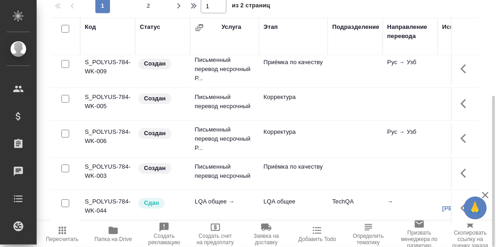
scroll to position [714, 0]
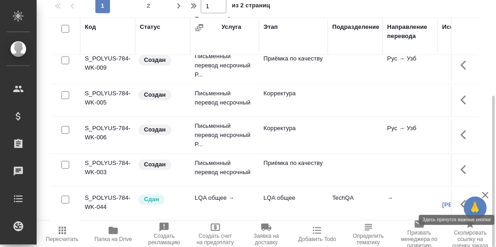
click at [460, 199] on icon "button" at bounding box center [465, 204] width 11 height 11
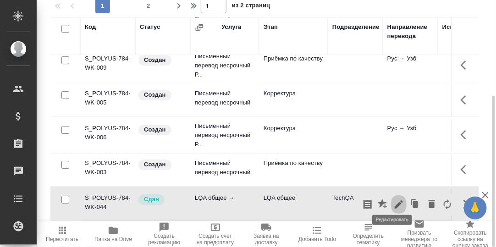
click at [393, 199] on icon "button" at bounding box center [398, 204] width 11 height 11
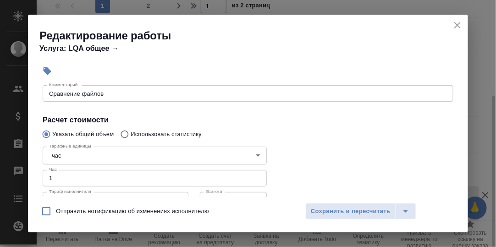
scroll to position [137, 0]
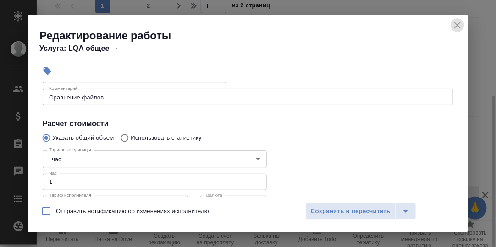
click at [458, 23] on icon "close" at bounding box center [457, 25] width 6 height 6
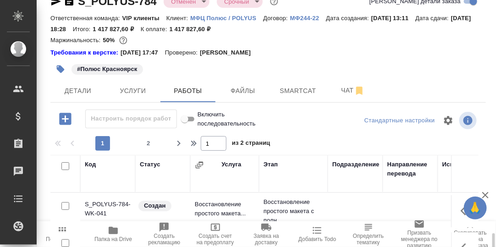
scroll to position [0, 0]
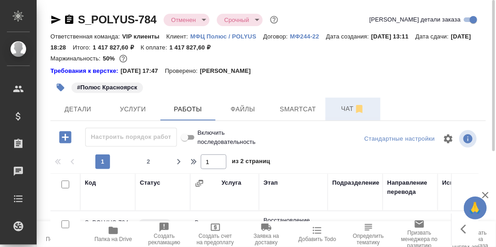
click at [347, 108] on span "Чат" at bounding box center [353, 108] width 44 height 11
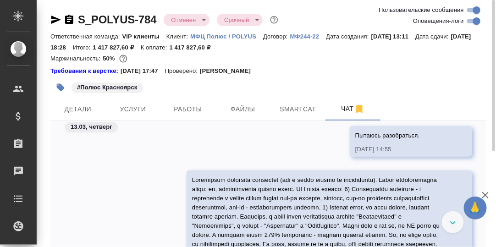
scroll to position [39191, 0]
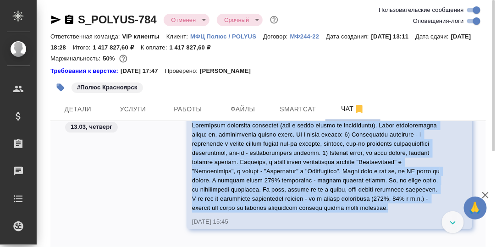
drag, startPoint x: 241, startPoint y: 226, endPoint x: 195, endPoint y: 127, distance: 108.6
click at [195, 127] on div "13.03, [DATE] [PERSON_NAME] спасибо большое! примерно так и должно получится в …" at bounding box center [267, 188] width 435 height 135
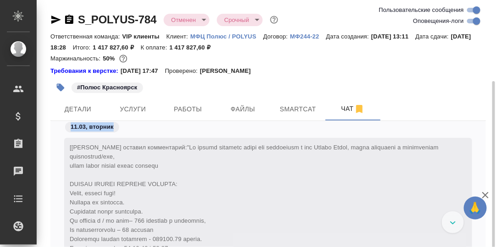
scroll to position [64, 0]
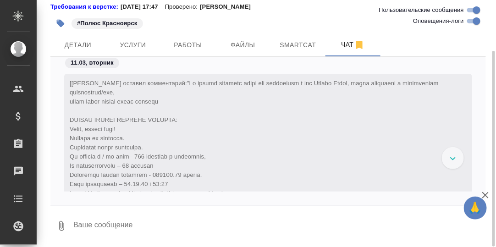
click at [454, 159] on icon at bounding box center [453, 158] width 6 height 3
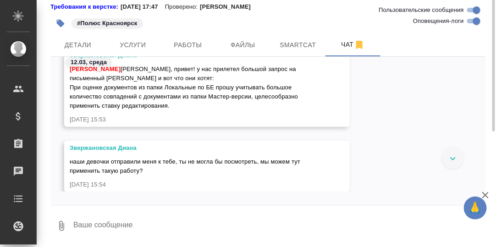
scroll to position [0, 0]
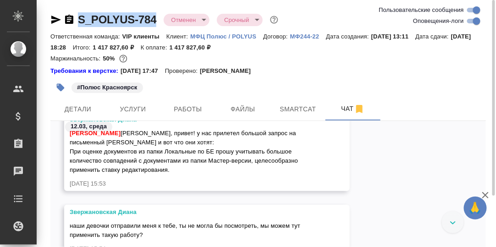
drag, startPoint x: 160, startPoint y: 19, endPoint x: 78, endPoint y: 19, distance: 82.0
click at [78, 19] on div "S_POLYUS-784 Отменен cancelled Срочный urgent" at bounding box center [164, 19] width 229 height 15
copy link "S_POLYUS-784"
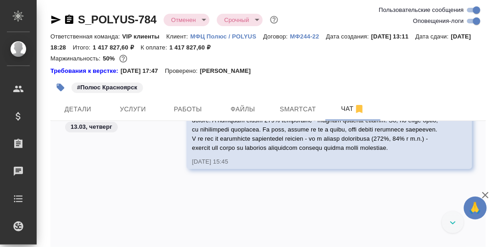
scroll to position [6429, 0]
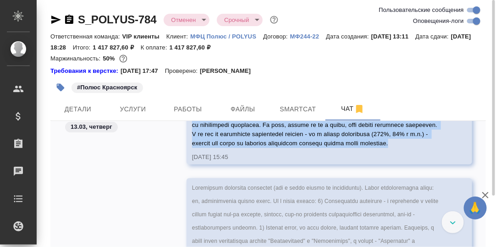
drag, startPoint x: 404, startPoint y: 156, endPoint x: 252, endPoint y: 157, distance: 152.1
click at [252, 148] on div at bounding box center [316, 101] width 248 height 94
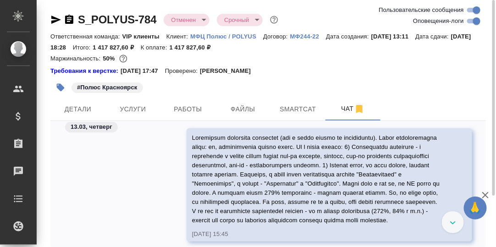
scroll to position [6364, 0]
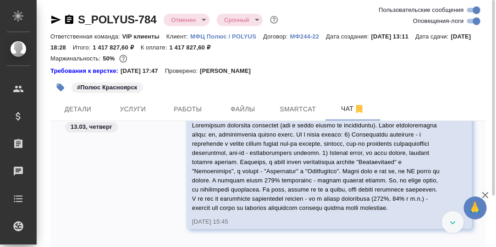
drag, startPoint x: 404, startPoint y: 123, endPoint x: 410, endPoint y: 128, distance: 7.2
click at [410, 128] on div "13.03, четверг" at bounding box center [267, 129] width 435 height 17
drag, startPoint x: 403, startPoint y: 123, endPoint x: 414, endPoint y: 130, distance: 12.8
click at [417, 130] on div "13.03, четверг" at bounding box center [267, 129] width 435 height 17
click at [382, 127] on div "13.03, четверг" at bounding box center [267, 129] width 435 height 17
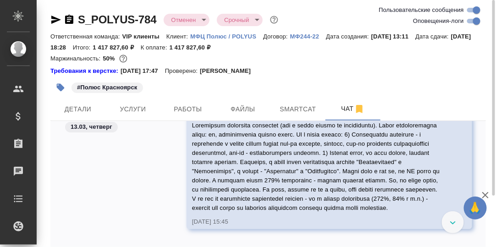
drag, startPoint x: 365, startPoint y: 123, endPoint x: 389, endPoint y: 153, distance: 38.5
click at [406, 135] on div "13.03, четверг" at bounding box center [267, 129] width 435 height 17
drag, startPoint x: 378, startPoint y: 149, endPoint x: 390, endPoint y: 150, distance: 11.9
click at [406, 157] on div at bounding box center [316, 166] width 248 height 94
click at [380, 147] on div at bounding box center [316, 166] width 248 height 94
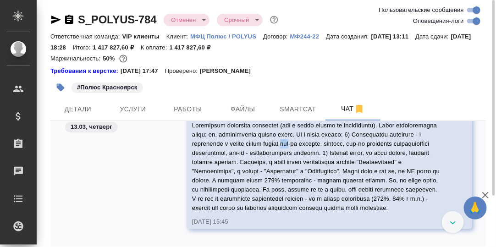
click at [380, 147] on div at bounding box center [316, 166] width 248 height 94
drag, startPoint x: 380, startPoint y: 147, endPoint x: 332, endPoint y: 147, distance: 47.6
click at [332, 147] on div at bounding box center [316, 166] width 248 height 94
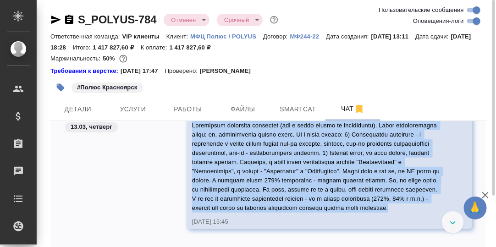
drag, startPoint x: 403, startPoint y: 122, endPoint x: 242, endPoint y: 225, distance: 191.3
click at [242, 225] on div "13.03, [DATE] [PERSON_NAME] в мастер версии 96 файлов от клиента [DATE] 13:56 […" at bounding box center [267, 188] width 435 height 135
copy div "27.78, loremip Dolorsi Ametcon a elitse doeius 26 tempor in utlabor 24.86.21, 7…"
click at [74, 108] on span "Детали" at bounding box center [78, 109] width 44 height 11
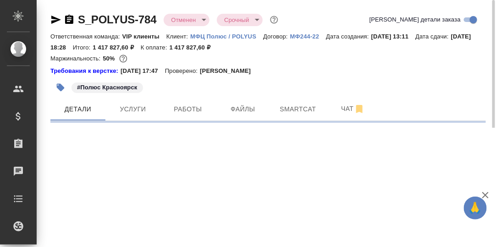
select select "RU"
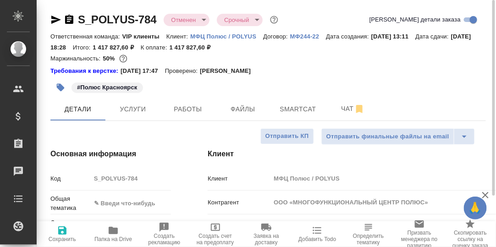
type textarea "x"
click at [112, 230] on icon "button" at bounding box center [113, 230] width 9 height 7
type textarea "x"
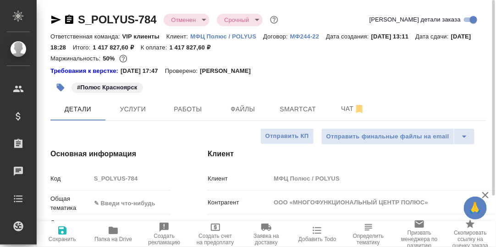
type textarea "x"
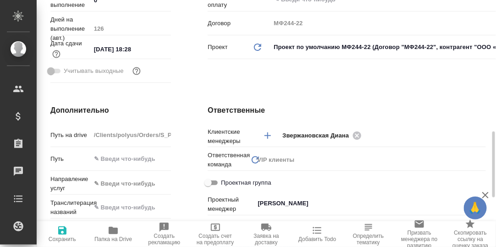
scroll to position [320, 0]
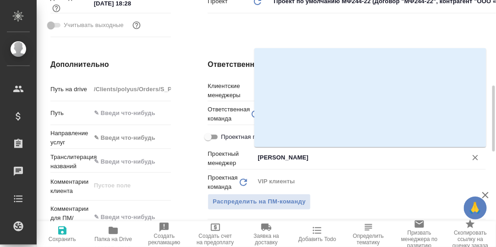
drag, startPoint x: 311, startPoint y: 158, endPoint x: 258, endPoint y: 158, distance: 52.7
click at [258, 158] on input "[PERSON_NAME]" at bounding box center [354, 157] width 196 height 11
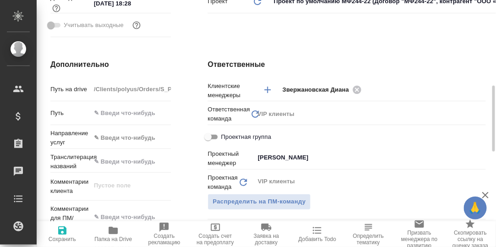
type textarea "x"
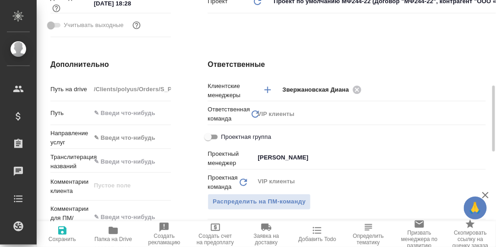
type textarea "x"
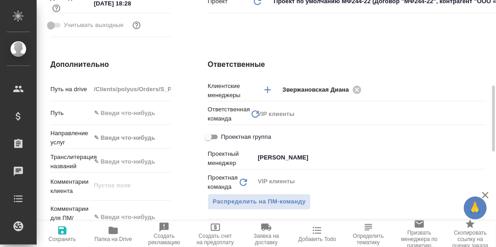
type textarea "x"
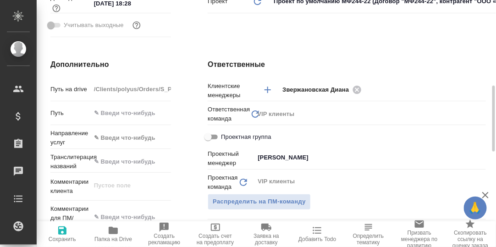
type textarea "x"
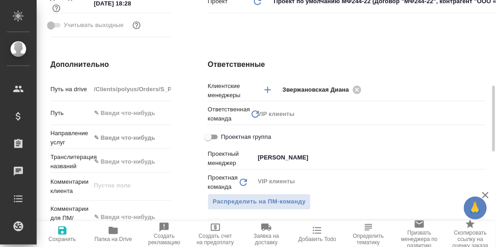
type textarea "x"
